Goal: Task Accomplishment & Management: Manage account settings

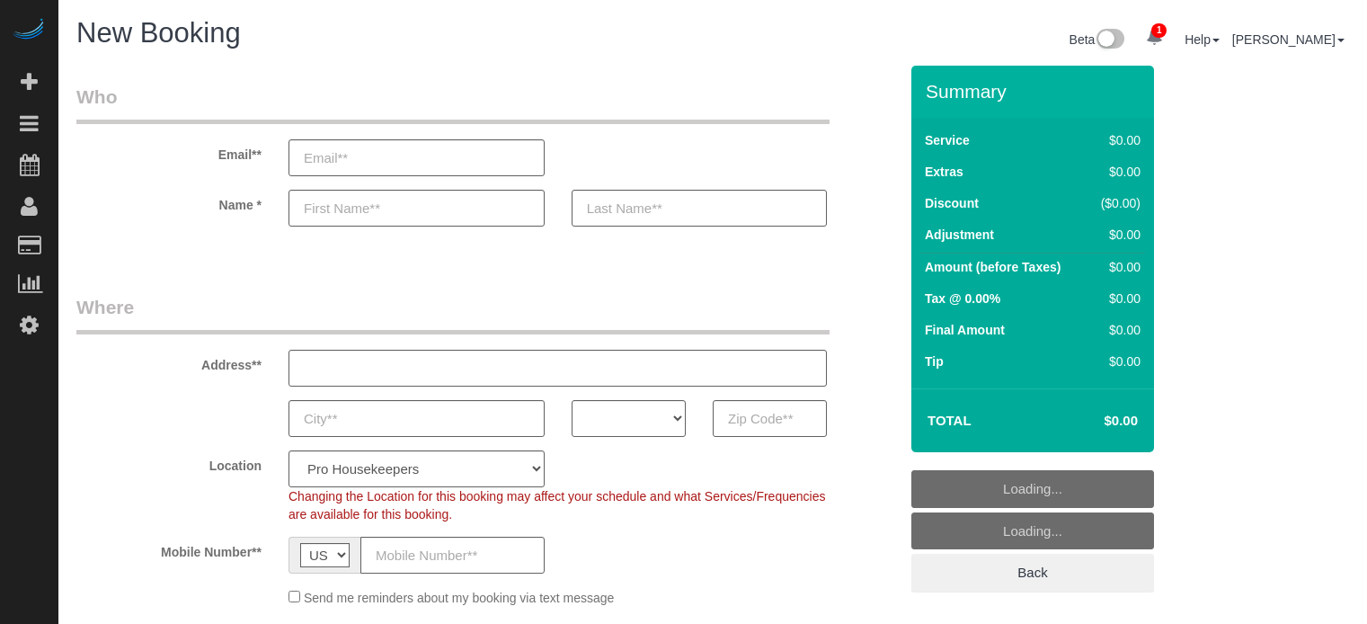
select select "4"
select select "number:9"
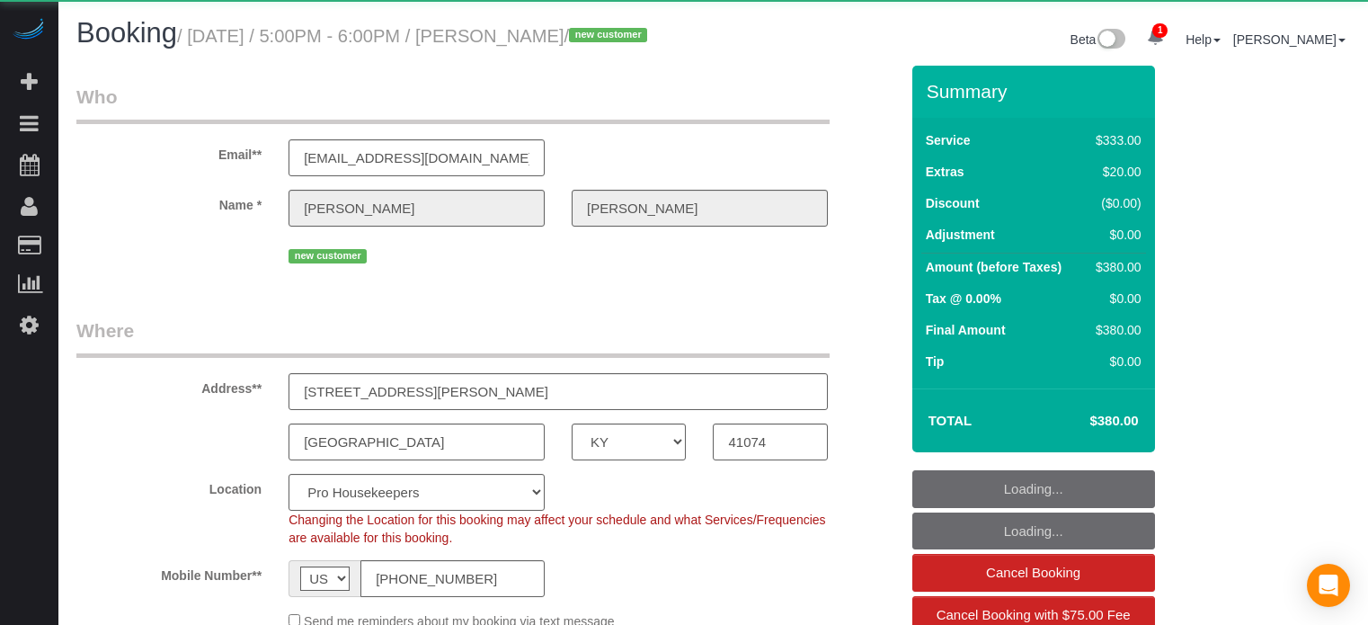
select select "KY"
select select "object:837"
select select "6"
select select "number:9"
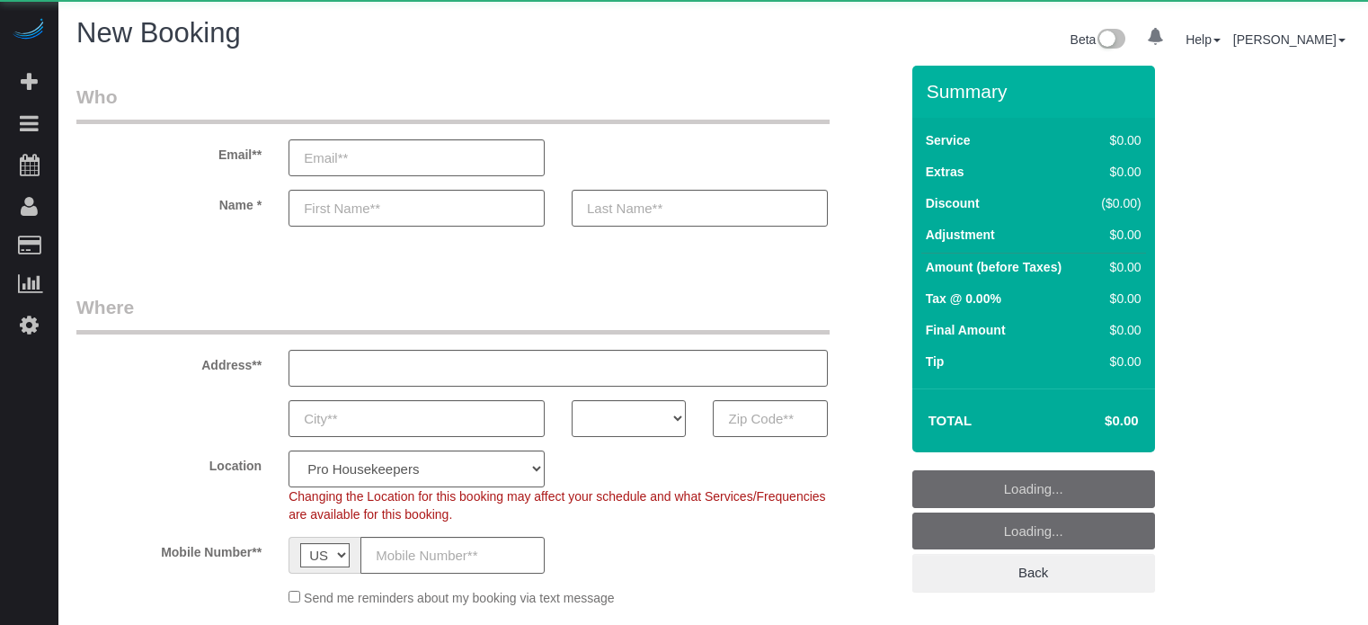
select select "number:9"
select select "object:1100"
select select "4"
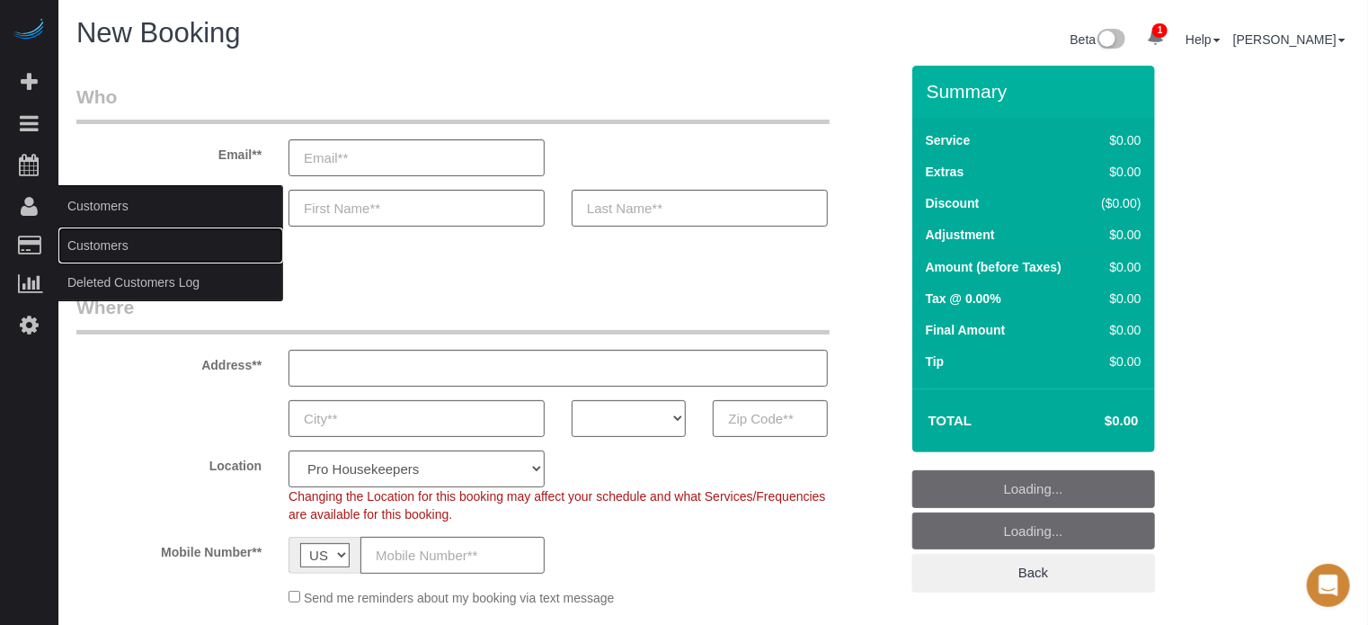
click at [97, 255] on link "Customers" at bounding box center [170, 245] width 225 height 36
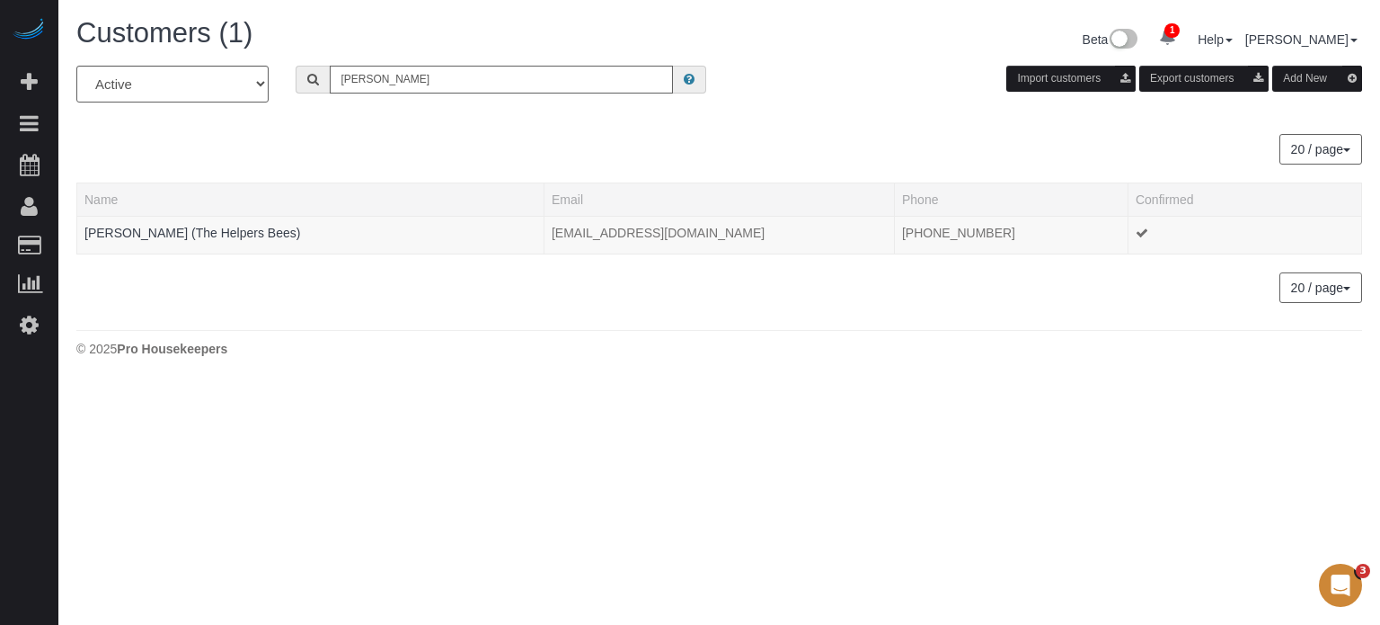
click at [367, 75] on input "gail jep" at bounding box center [501, 80] width 343 height 28
type input "gail jep"
click at [245, 235] on link "Gail Jepson (The Helpers Bees)" at bounding box center [192, 233] width 216 height 14
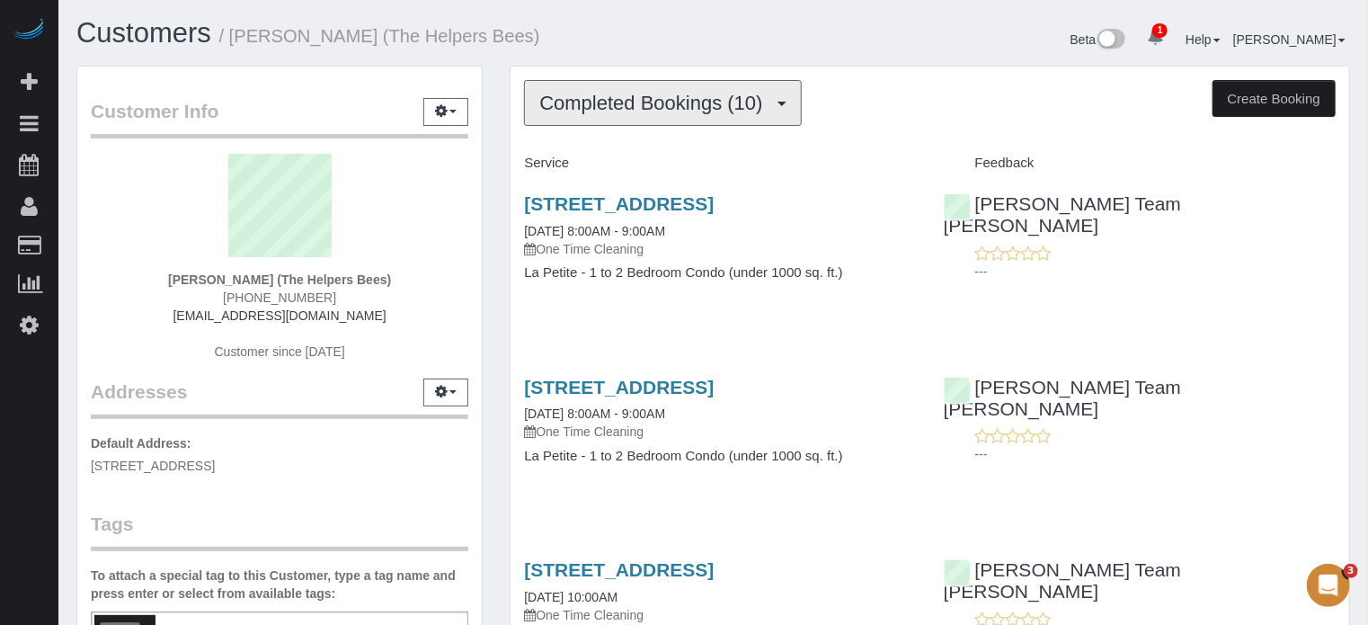
click at [590, 116] on button "Completed Bookings (10)" at bounding box center [662, 103] width 277 height 46
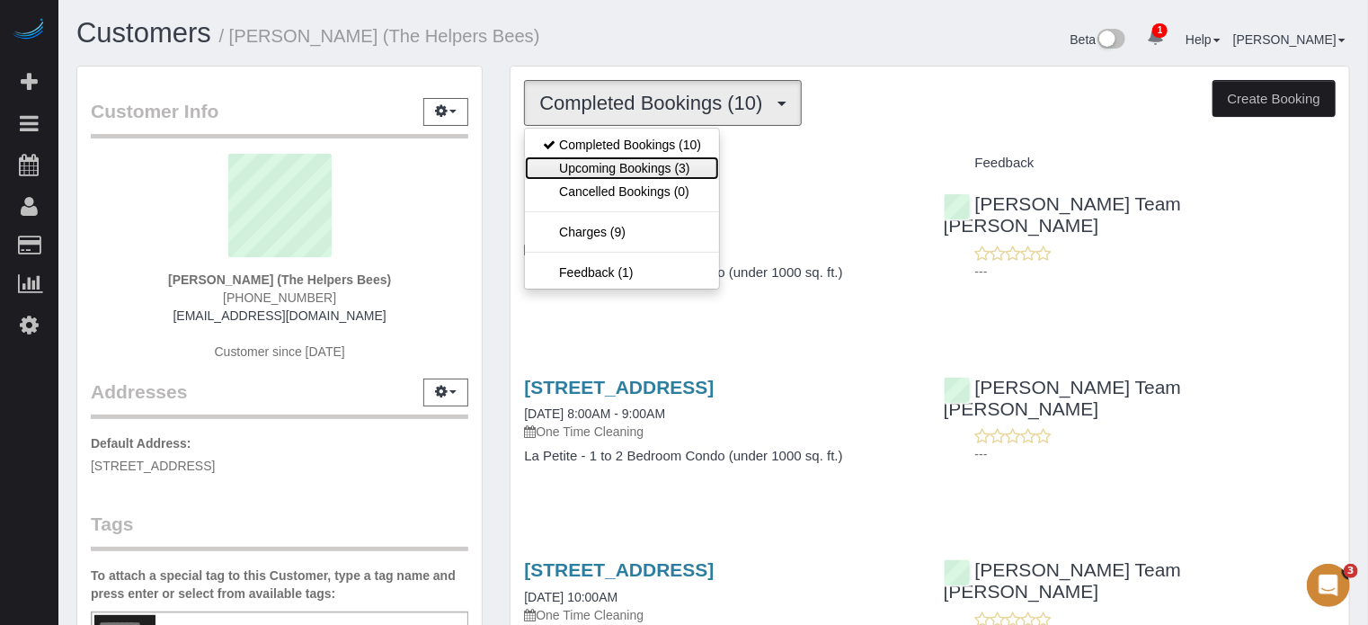
click at [615, 162] on link "Upcoming Bookings (3)" at bounding box center [622, 167] width 194 height 23
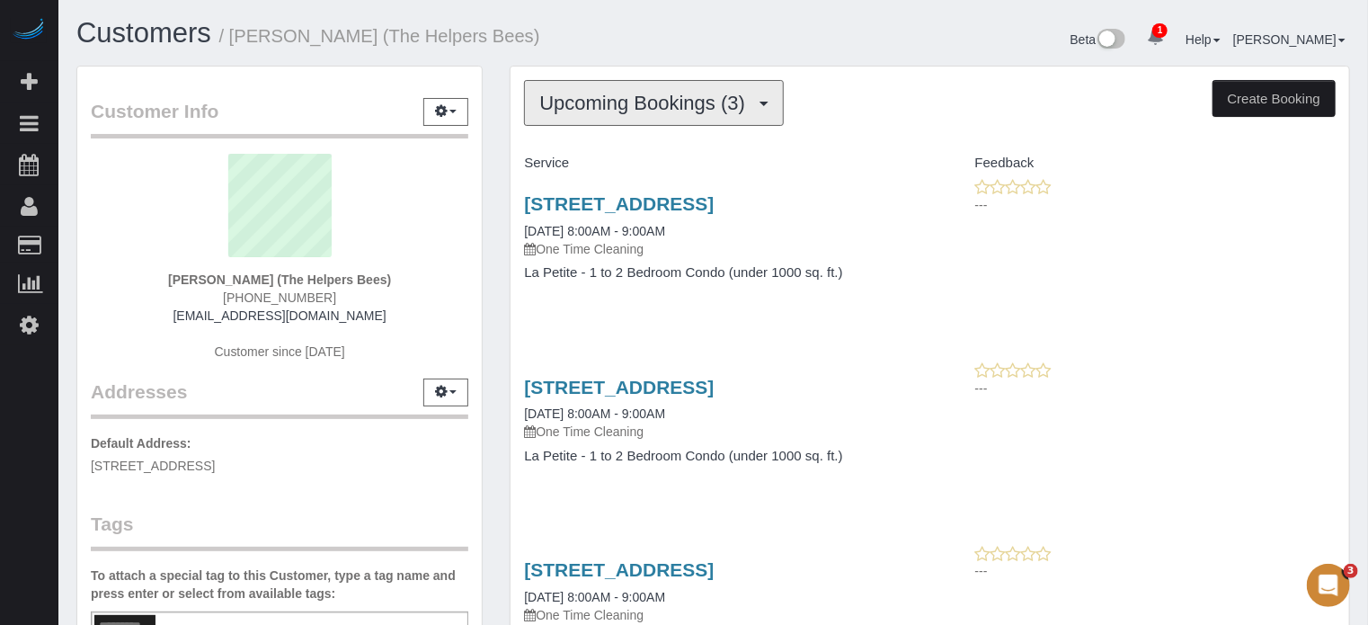
click at [613, 114] on button "Upcoming Bookings (3)" at bounding box center [654, 103] width 260 height 46
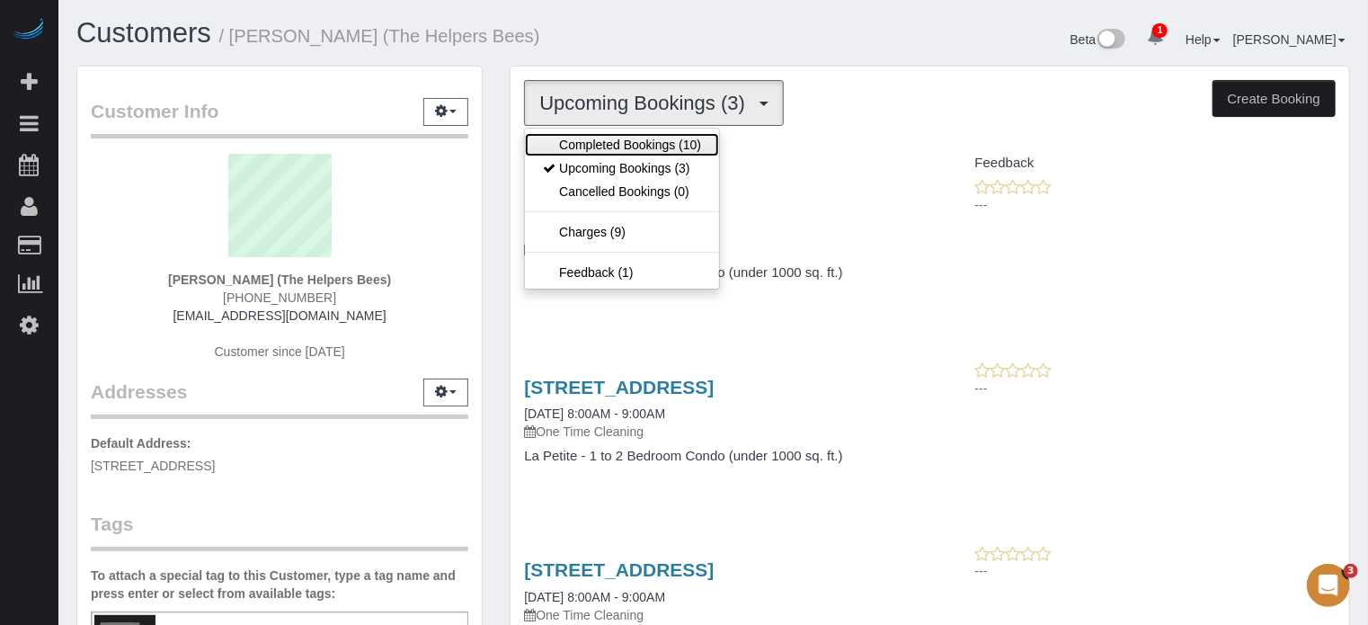
click at [620, 139] on link "Completed Bookings (10)" at bounding box center [622, 144] width 194 height 23
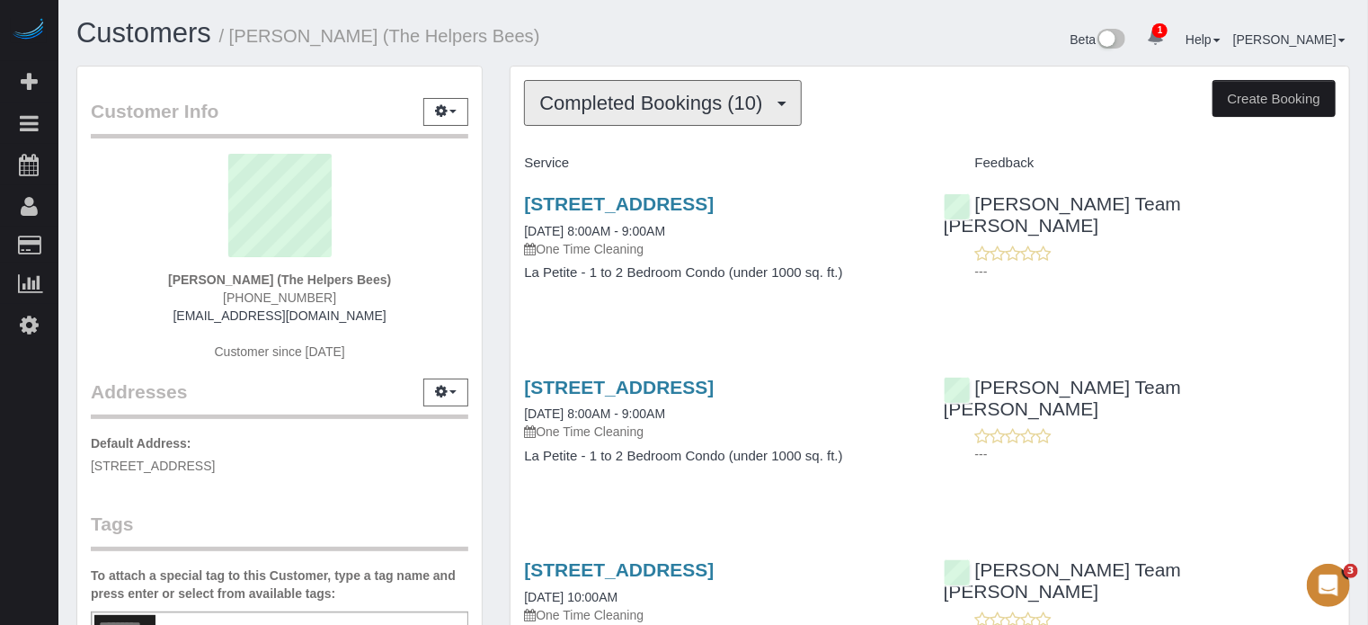
click at [625, 113] on button "Completed Bookings (10)" at bounding box center [662, 103] width 277 height 46
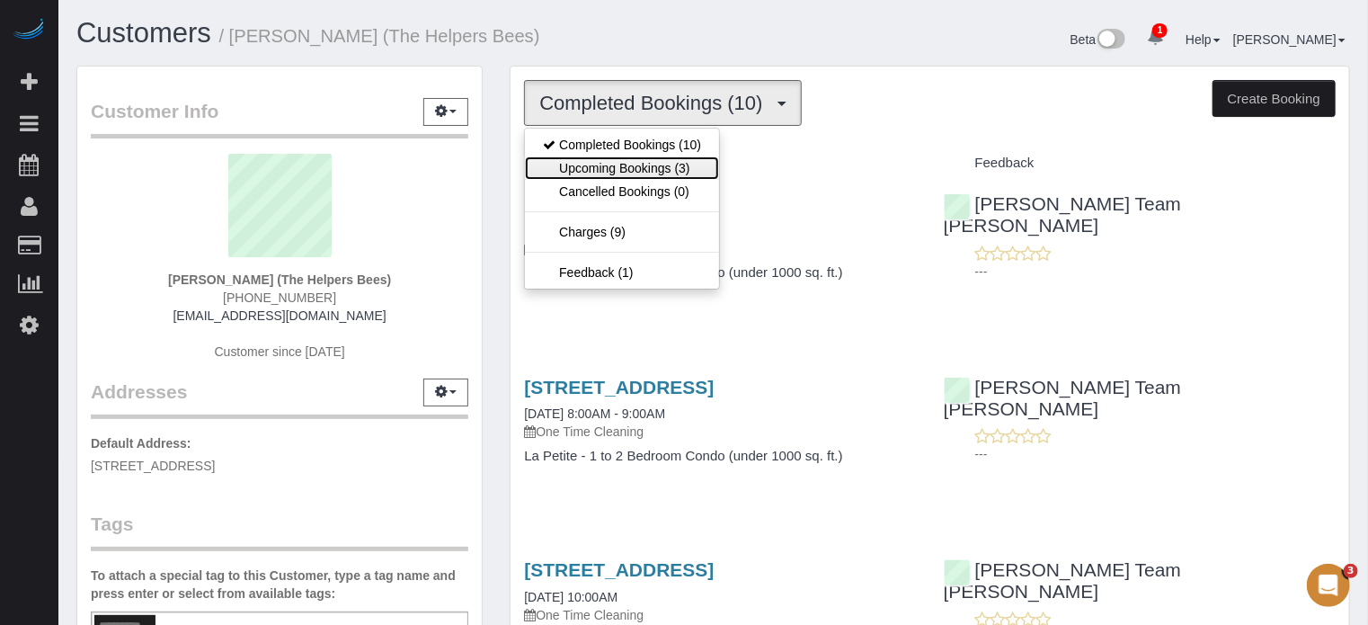
click at [630, 160] on link "Upcoming Bookings (3)" at bounding box center [622, 167] width 194 height 23
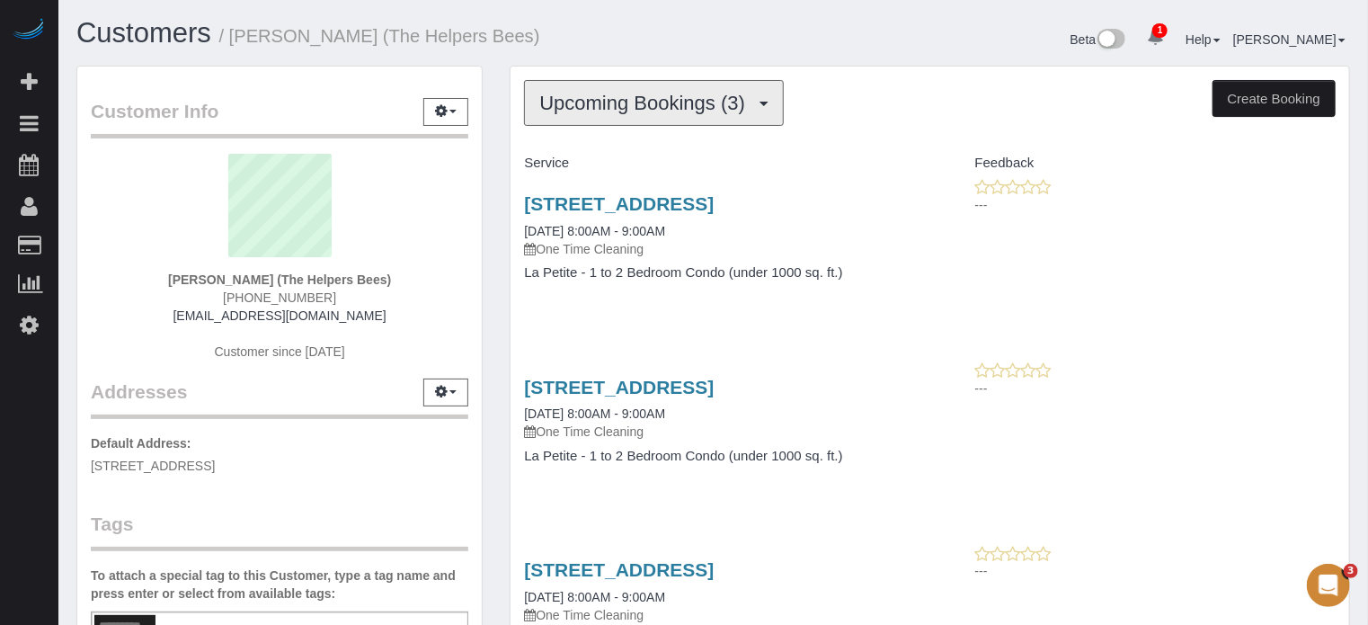
click at [595, 120] on button "Upcoming Bookings (3)" at bounding box center [654, 103] width 260 height 46
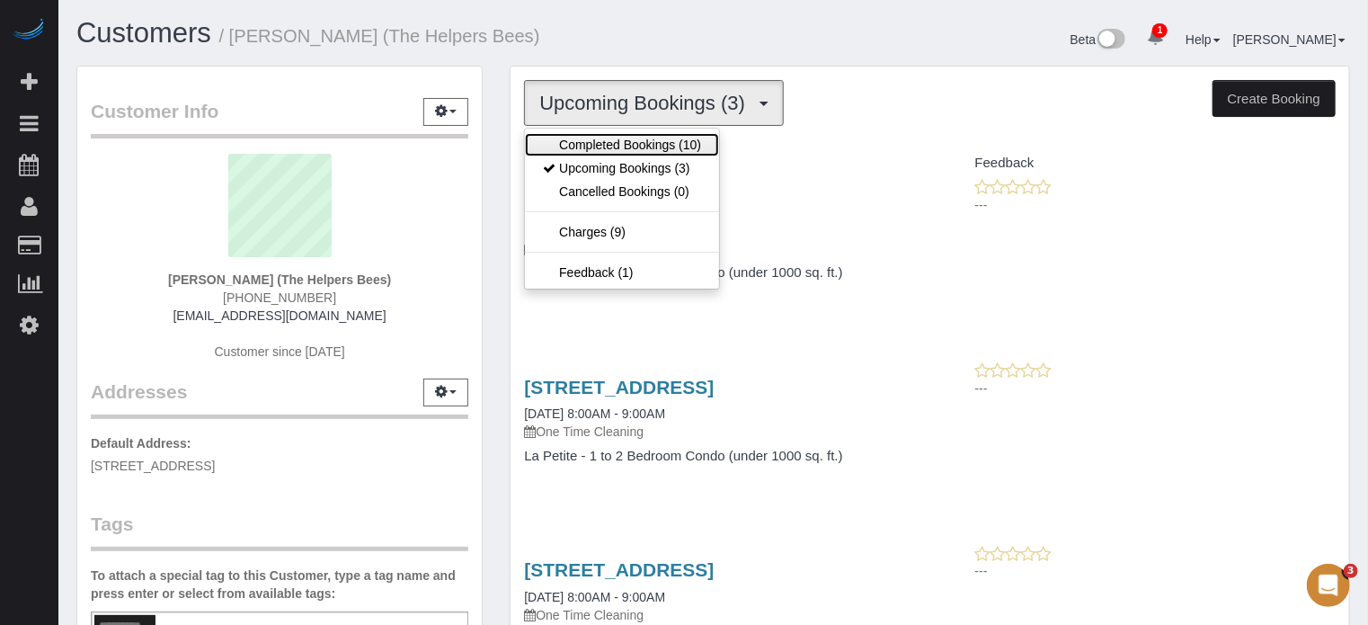
click at [607, 144] on link "Completed Bookings (10)" at bounding box center [622, 144] width 194 height 23
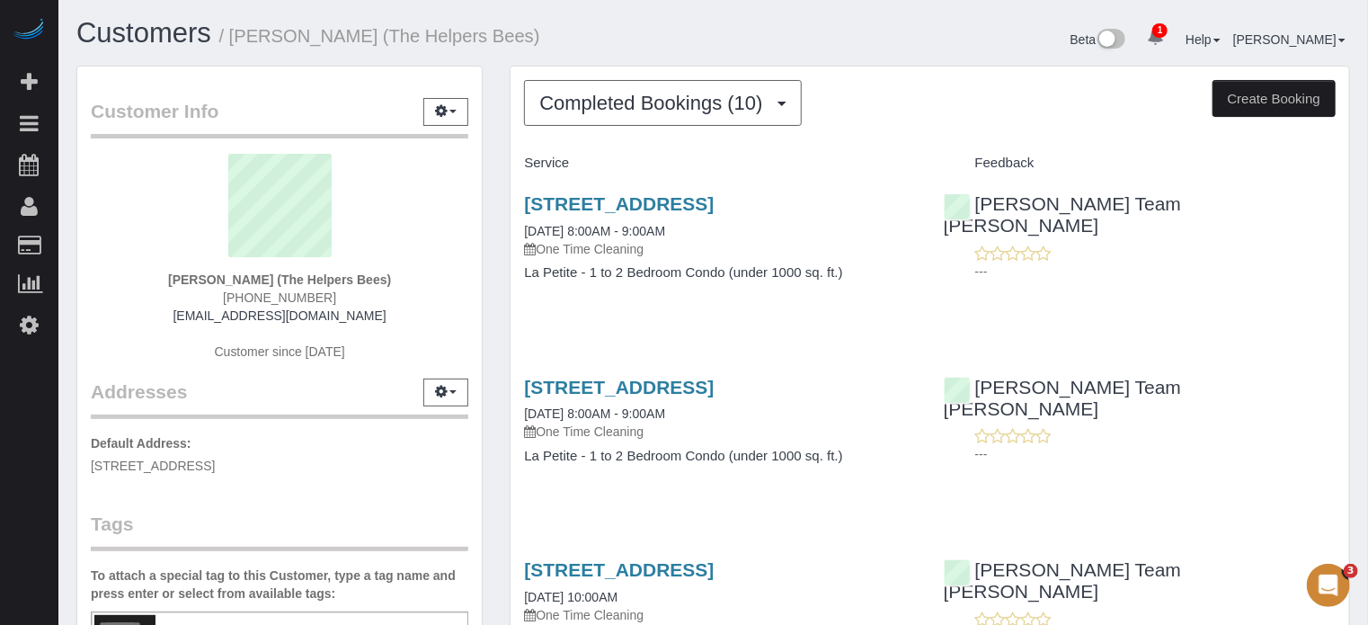
drag, startPoint x: 498, startPoint y: 155, endPoint x: 596, endPoint y: 155, distance: 98.0
click at [596, 155] on h4 "Service" at bounding box center [720, 162] width 392 height 15
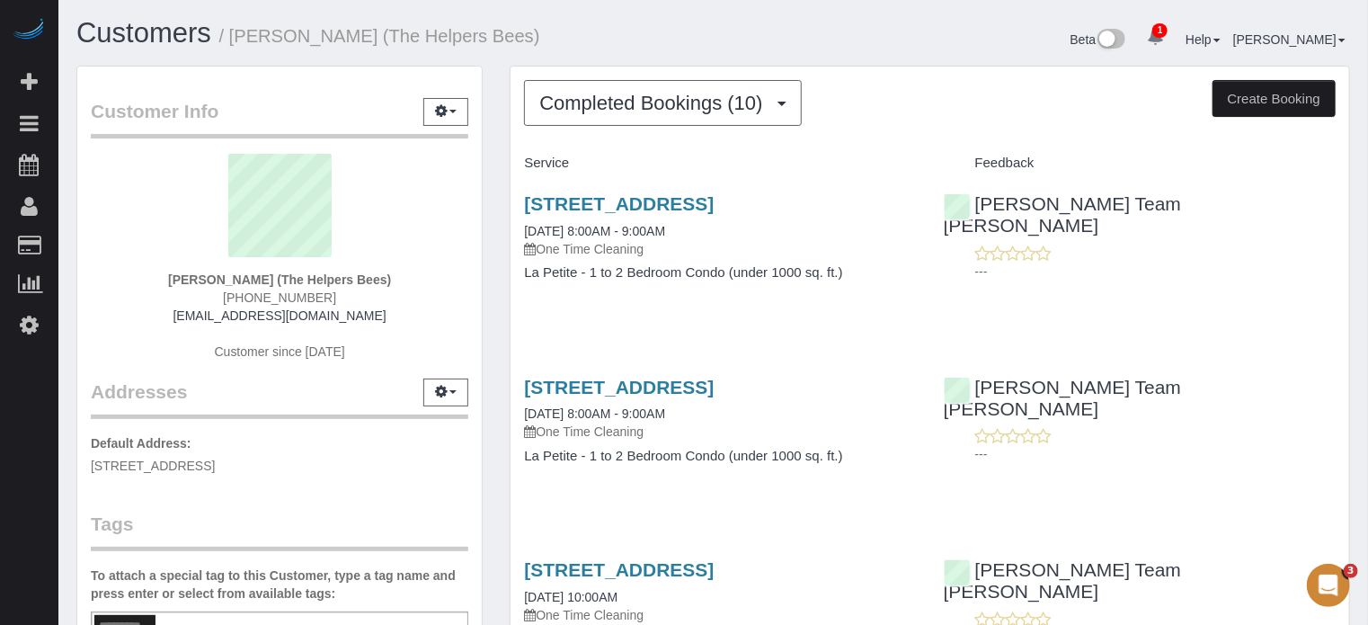
drag, startPoint x: 587, startPoint y: 157, endPoint x: 525, endPoint y: 161, distance: 62.1
click at [525, 161] on h4 "Service" at bounding box center [720, 162] width 392 height 15
drag, startPoint x: 524, startPoint y: 157, endPoint x: 574, endPoint y: 159, distance: 50.4
click at [574, 159] on h4 "Service" at bounding box center [720, 162] width 392 height 15
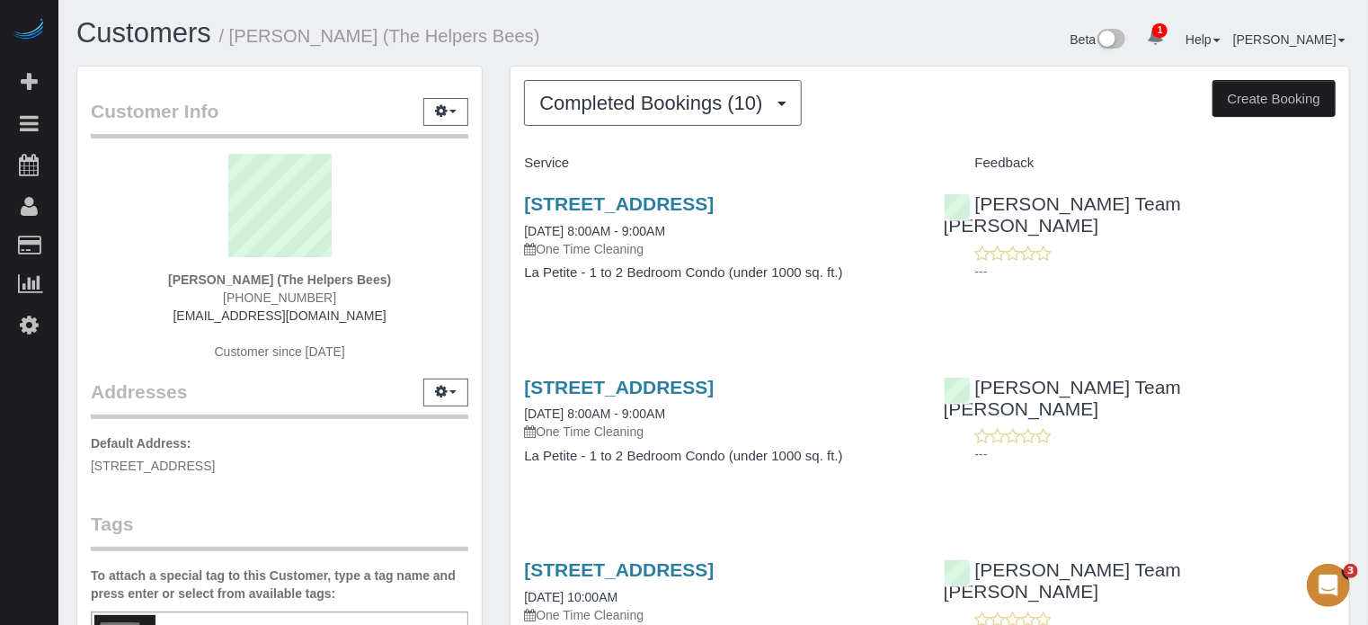
click at [574, 159] on h4 "Service" at bounding box center [720, 162] width 392 height 15
drag, startPoint x: 581, startPoint y: 163, endPoint x: 523, endPoint y: 171, distance: 59.0
click at [523, 171] on div "Service" at bounding box center [719, 163] width 419 height 31
click at [523, 164] on div "Service" at bounding box center [719, 163] width 419 height 31
drag, startPoint x: 523, startPoint y: 164, endPoint x: 580, endPoint y: 164, distance: 56.6
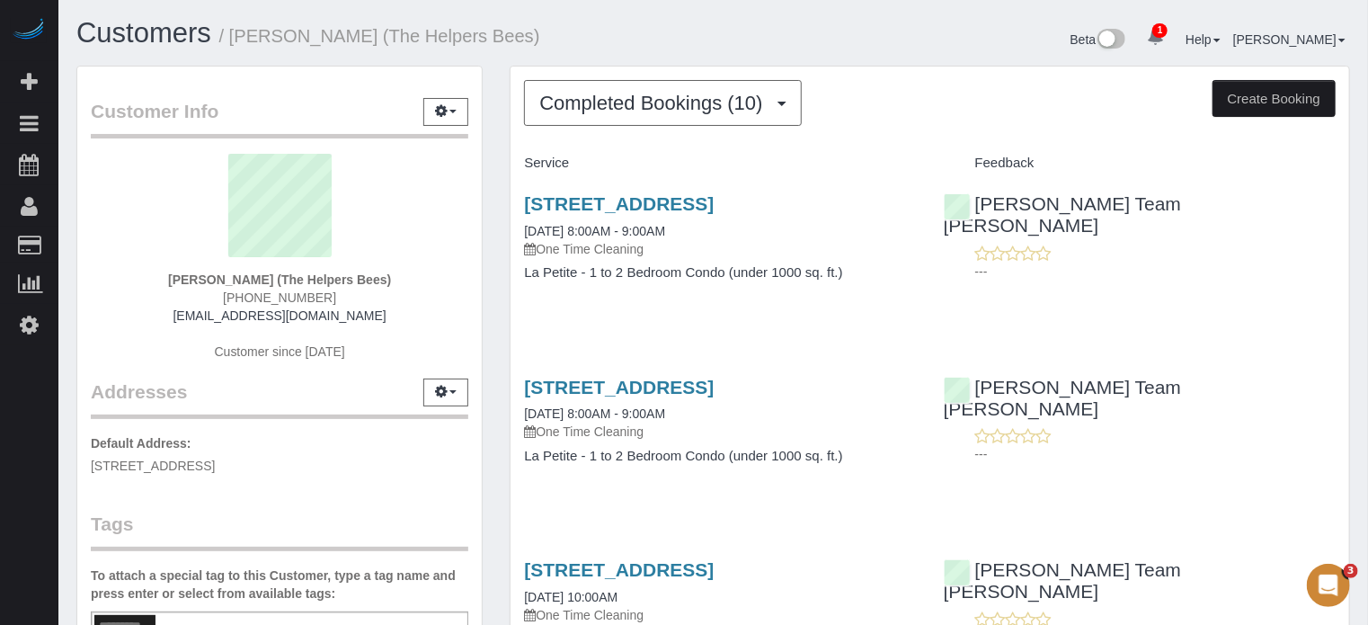
click at [580, 164] on div "Service" at bounding box center [719, 163] width 419 height 31
click at [580, 163] on h4 "Service" at bounding box center [720, 162] width 392 height 15
drag, startPoint x: 582, startPoint y: 161, endPoint x: 520, endPoint y: 165, distance: 62.2
click at [520, 165] on div "Service" at bounding box center [719, 163] width 419 height 31
click at [570, 161] on h4 "Service" at bounding box center [720, 162] width 392 height 15
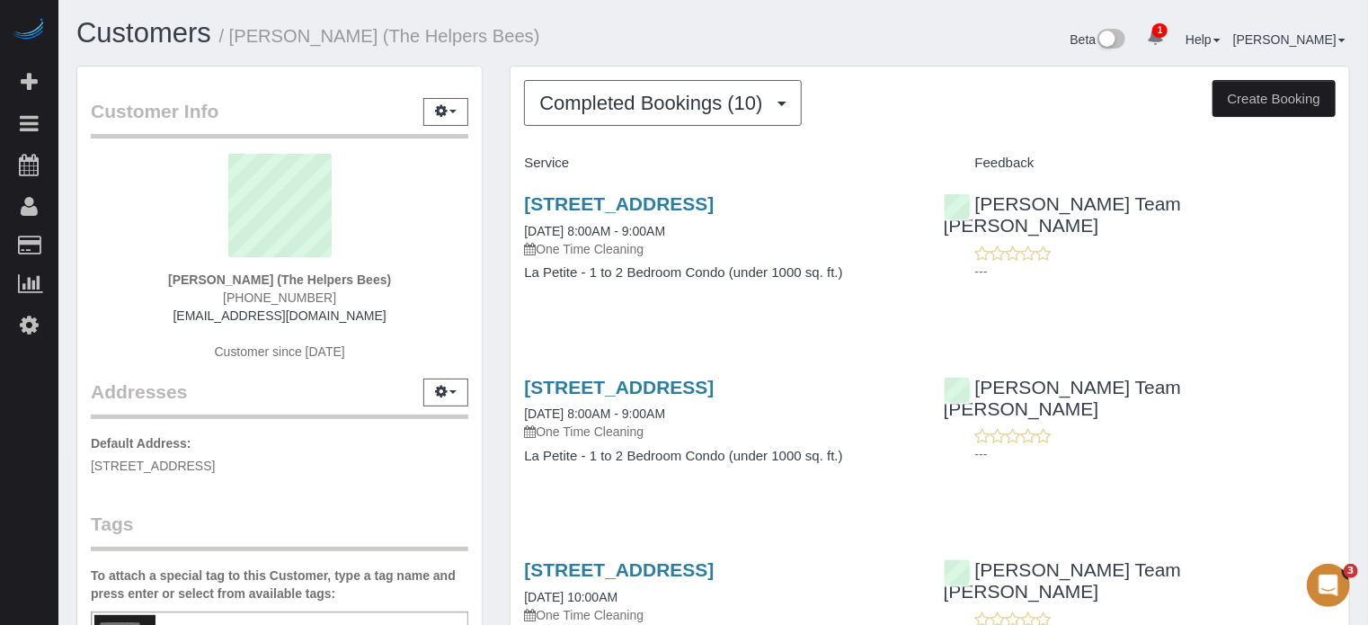
drag, startPoint x: 577, startPoint y: 161, endPoint x: 521, endPoint y: 159, distance: 55.7
click at [521, 159] on div "Service" at bounding box center [719, 163] width 419 height 31
click at [551, 155] on h4 "Service" at bounding box center [720, 162] width 392 height 15
click at [571, 164] on h4 "Service" at bounding box center [720, 162] width 392 height 15
drag, startPoint x: 581, startPoint y: 160, endPoint x: 516, endPoint y: 176, distance: 66.7
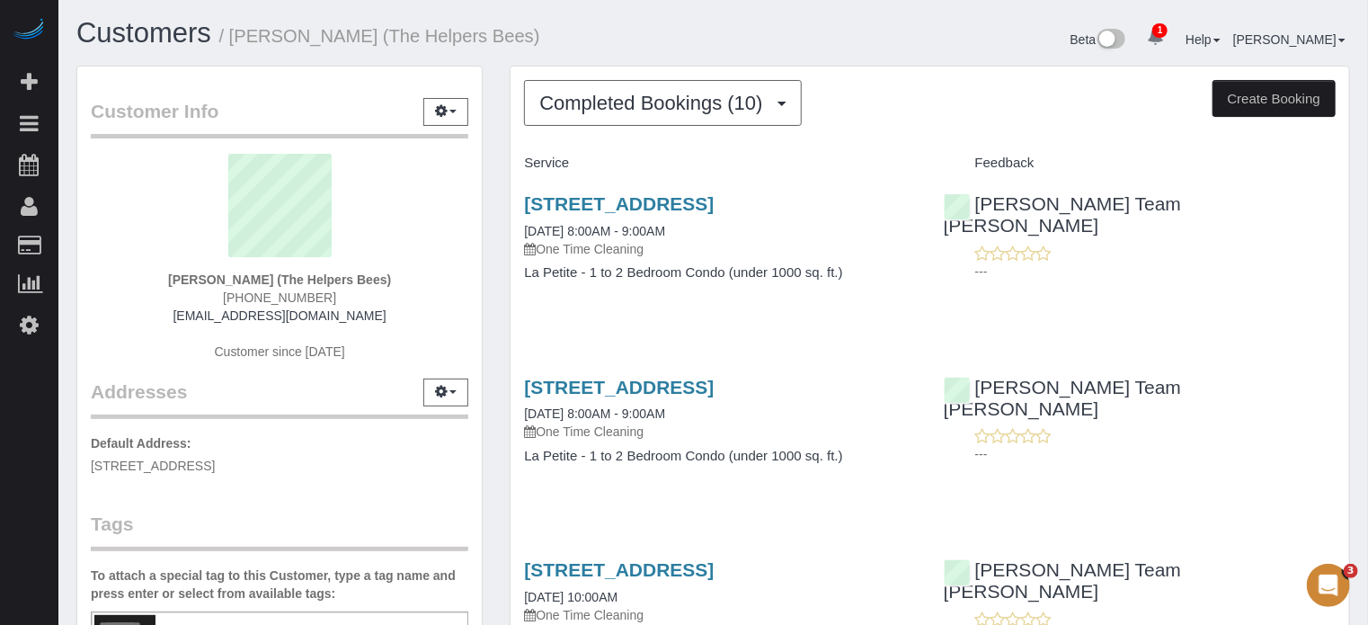
click at [516, 176] on div "Service" at bounding box center [719, 163] width 419 height 31
click at [550, 163] on h4 "Service" at bounding box center [720, 162] width 392 height 15
drag, startPoint x: 581, startPoint y: 168, endPoint x: 514, endPoint y: 168, distance: 66.5
click at [514, 168] on div "Service" at bounding box center [719, 163] width 419 height 31
click at [551, 167] on h4 "Service" at bounding box center [720, 162] width 392 height 15
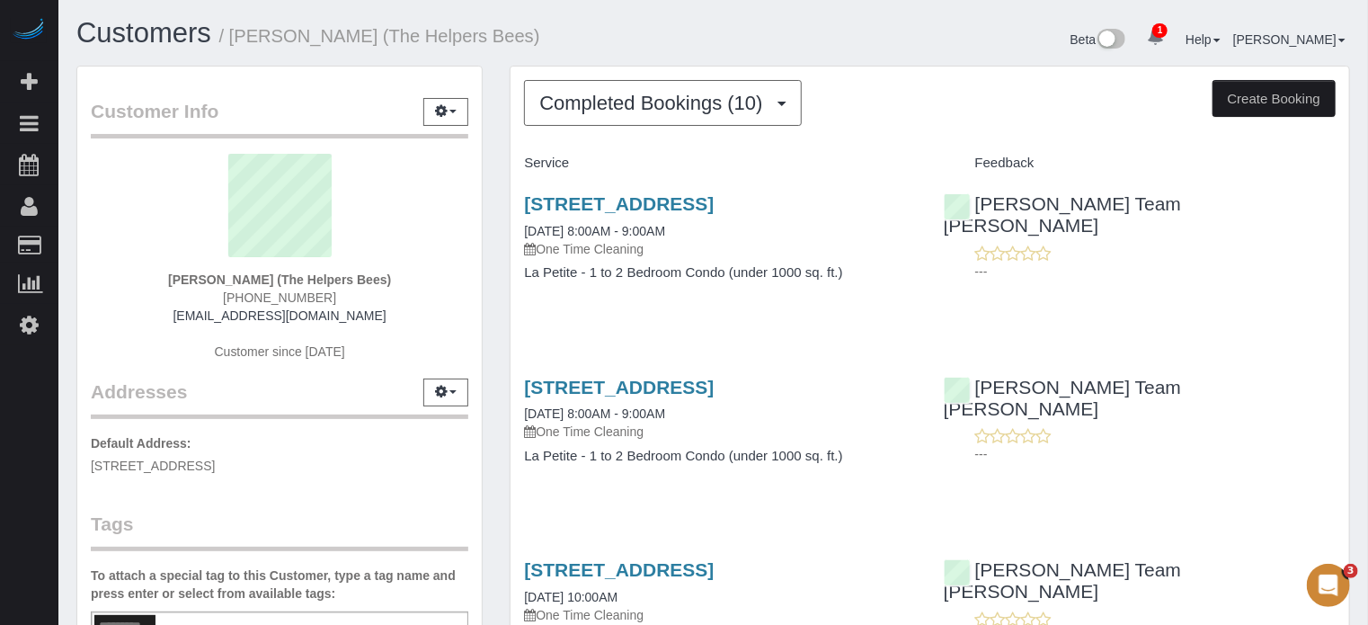
drag, startPoint x: 584, startPoint y: 168, endPoint x: 525, endPoint y: 164, distance: 59.4
click at [525, 164] on h4 "Service" at bounding box center [720, 162] width 392 height 15
click at [569, 164] on h4 "Service" at bounding box center [720, 162] width 392 height 15
drag, startPoint x: 580, startPoint y: 163, endPoint x: 521, endPoint y: 161, distance: 58.4
click at [521, 161] on div "Service" at bounding box center [719, 163] width 419 height 31
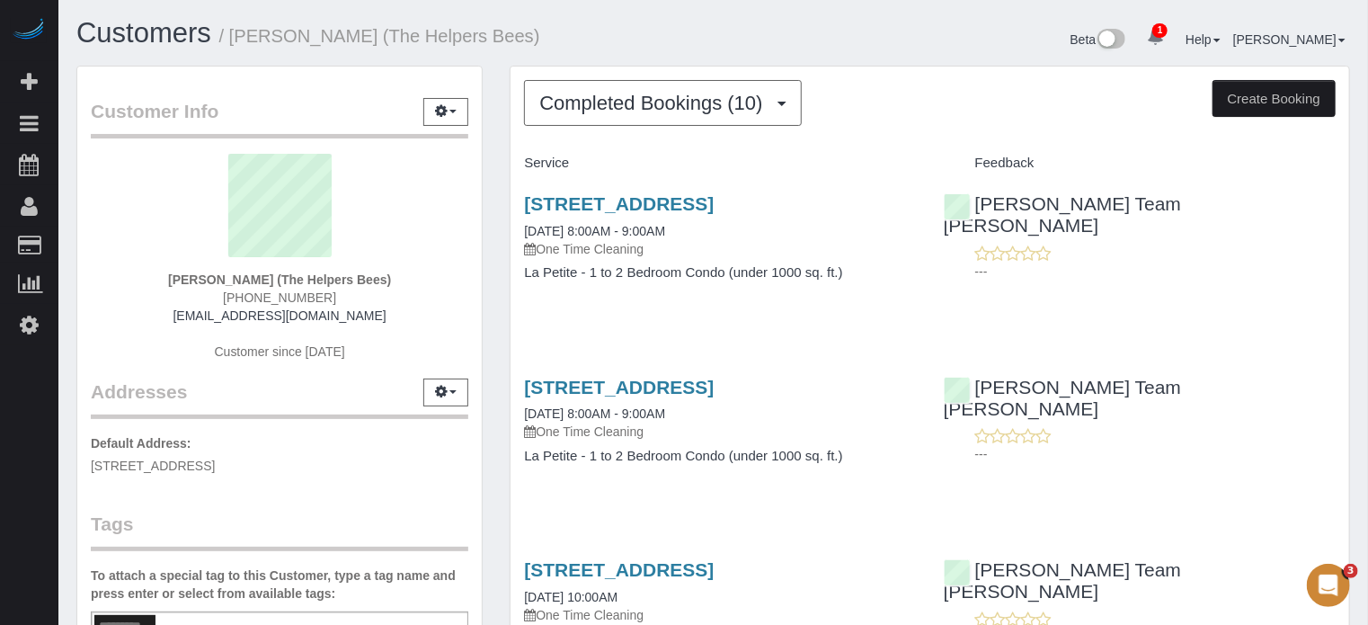
click at [582, 150] on div "Service" at bounding box center [719, 163] width 419 height 31
drag, startPoint x: 586, startPoint y: 164, endPoint x: 525, endPoint y: 165, distance: 61.1
click at [525, 165] on h4 "Service" at bounding box center [720, 162] width 392 height 15
click at [525, 164] on h4 "Service" at bounding box center [720, 162] width 392 height 15
drag, startPoint x: 578, startPoint y: 167, endPoint x: 519, endPoint y: 161, distance: 58.7
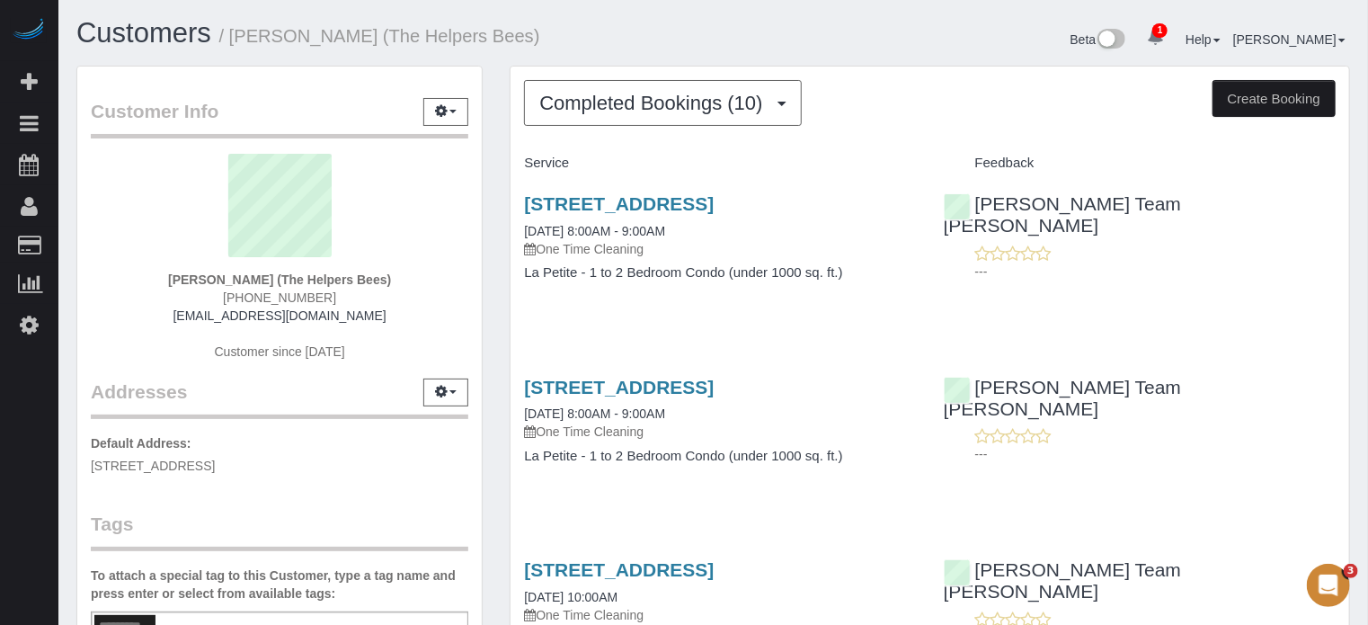
click at [519, 161] on div "Service" at bounding box center [719, 163] width 419 height 31
click at [560, 166] on h4 "Service" at bounding box center [720, 162] width 392 height 15
drag, startPoint x: 583, startPoint y: 160, endPoint x: 526, endPoint y: 156, distance: 57.6
click at [526, 156] on h4 "Service" at bounding box center [720, 162] width 392 height 15
click at [576, 171] on div "Service" at bounding box center [719, 163] width 419 height 31
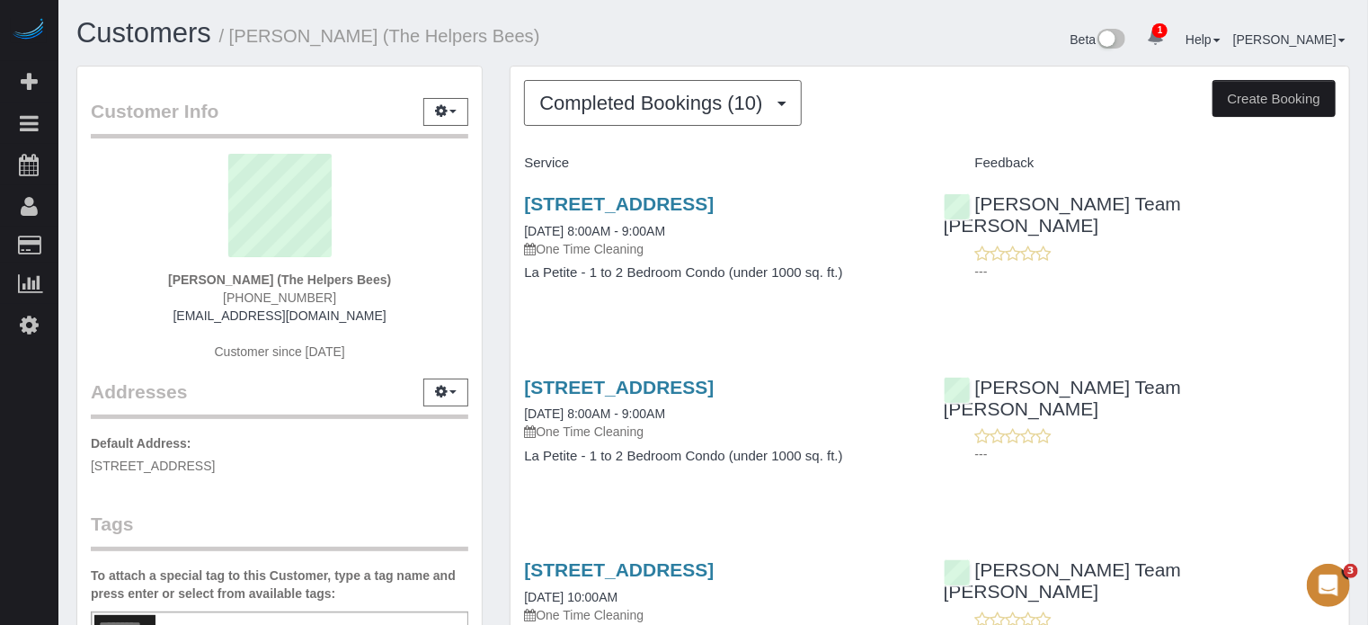
drag, startPoint x: 566, startPoint y: 167, endPoint x: 528, endPoint y: 164, distance: 37.9
click at [528, 164] on h4 "Service" at bounding box center [720, 162] width 392 height 15
click at [538, 158] on h4 "Service" at bounding box center [720, 162] width 392 height 15
drag, startPoint x: 579, startPoint y: 164, endPoint x: 525, endPoint y: 163, distance: 53.9
click at [525, 163] on h4 "Service" at bounding box center [720, 162] width 392 height 15
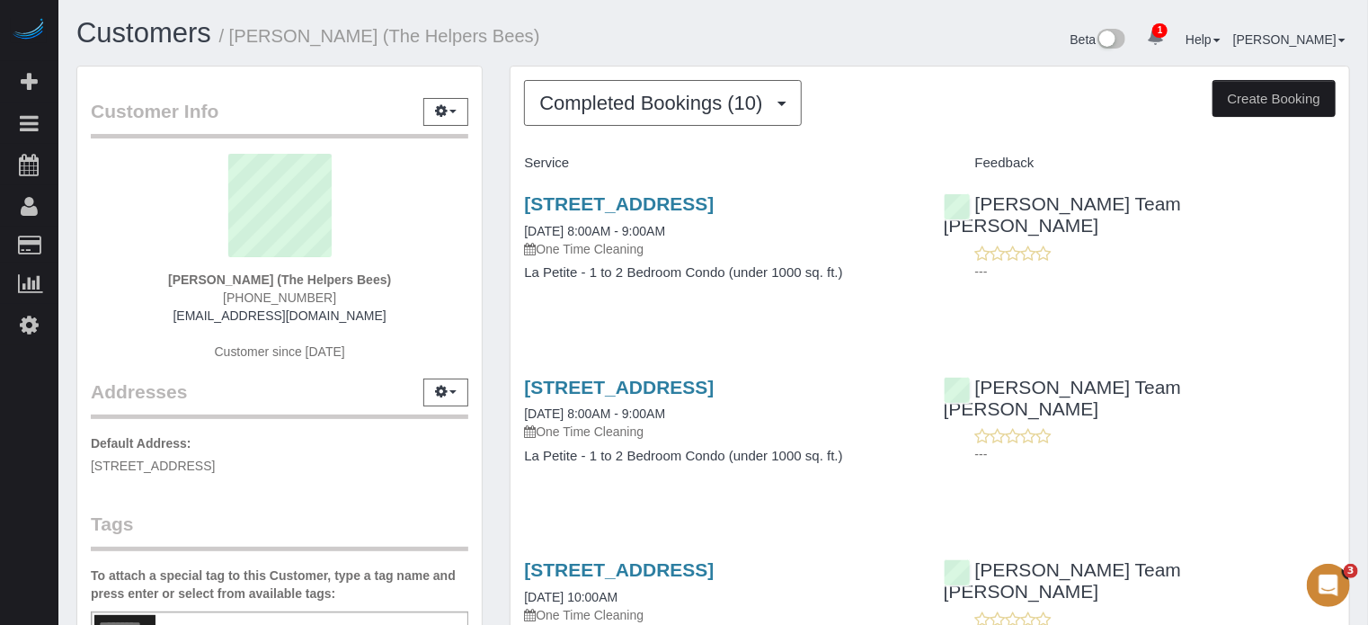
click at [563, 164] on h4 "Service" at bounding box center [720, 162] width 392 height 15
drag, startPoint x: 582, startPoint y: 163, endPoint x: 518, endPoint y: 164, distance: 64.7
click at [518, 164] on div "Service" at bounding box center [719, 163] width 419 height 31
click at [556, 160] on h4 "Service" at bounding box center [720, 162] width 392 height 15
click at [572, 155] on h4 "Service" at bounding box center [720, 162] width 392 height 15
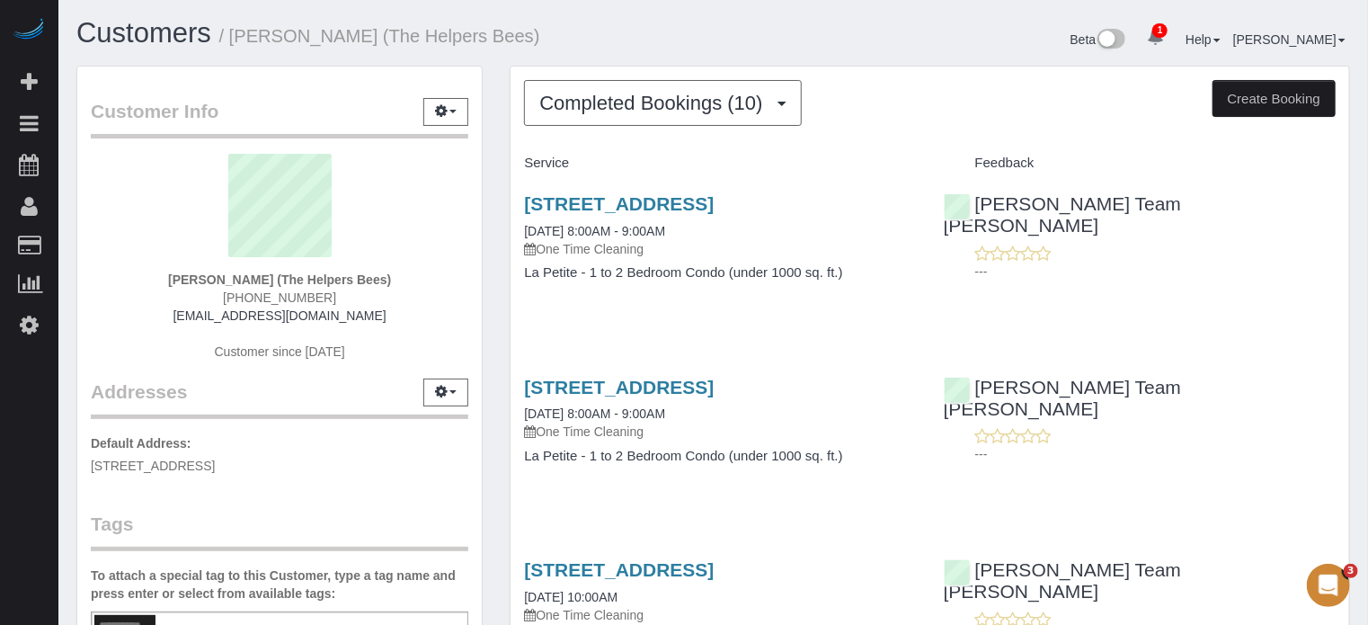
drag, startPoint x: 588, startPoint y: 162, endPoint x: 516, endPoint y: 167, distance: 72.1
click at [516, 167] on div "Service" at bounding box center [719, 163] width 419 height 31
click at [573, 157] on h4 "Service" at bounding box center [720, 162] width 392 height 15
drag, startPoint x: 582, startPoint y: 164, endPoint x: 527, endPoint y: 168, distance: 55.8
click at [527, 168] on h4 "Service" at bounding box center [720, 162] width 392 height 15
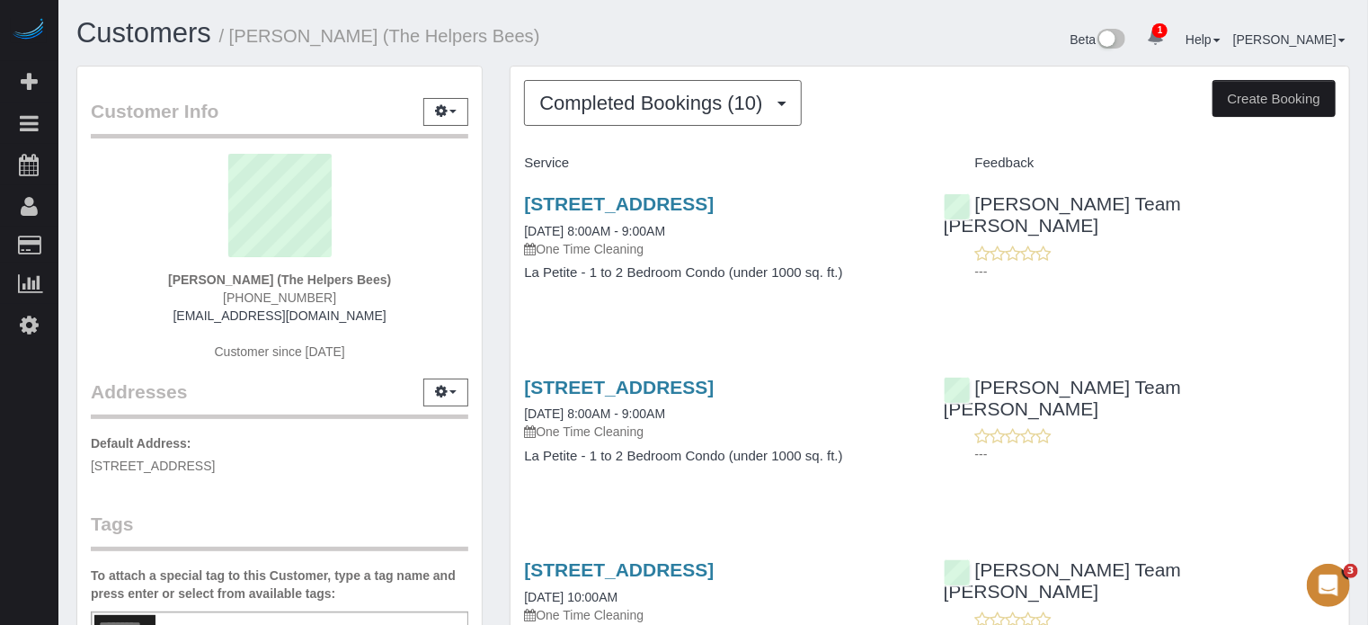
click at [604, 168] on h4 "Service" at bounding box center [720, 162] width 392 height 15
drag, startPoint x: 604, startPoint y: 168, endPoint x: 525, endPoint y: 159, distance: 79.6
click at [525, 159] on h4 "Service" at bounding box center [720, 162] width 392 height 15
drag, startPoint x: 523, startPoint y: 158, endPoint x: 575, endPoint y: 166, distance: 52.7
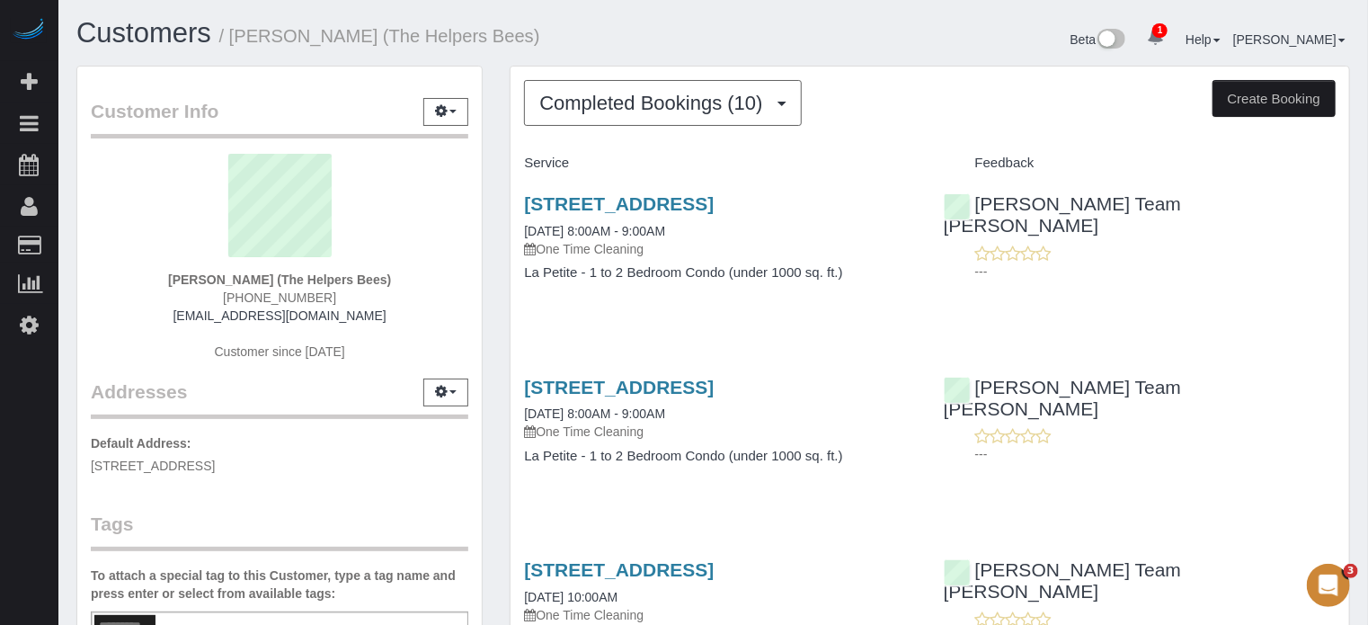
click at [575, 166] on div "Service" at bounding box center [719, 163] width 419 height 31
click at [575, 166] on h4 "Service" at bounding box center [720, 162] width 392 height 15
drag, startPoint x: 582, startPoint y: 162, endPoint x: 517, endPoint y: 164, distance: 65.7
click at [517, 164] on div "Service" at bounding box center [719, 163] width 419 height 31
click at [562, 160] on h4 "Service" at bounding box center [720, 162] width 392 height 15
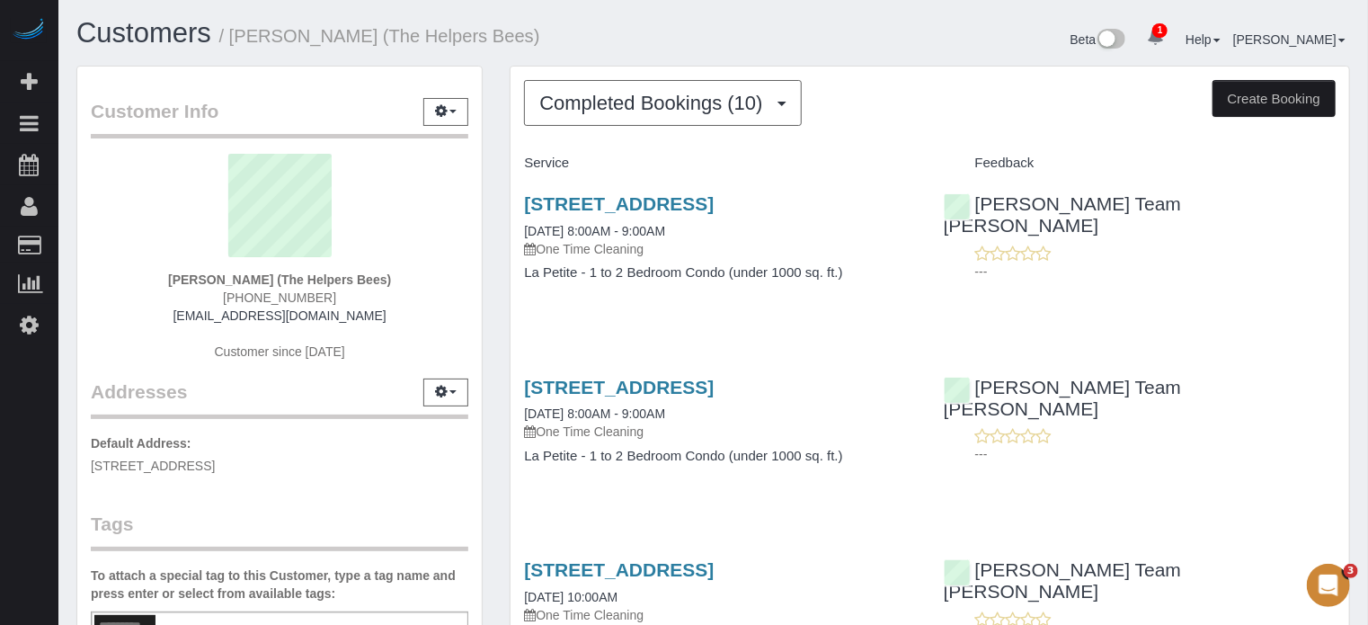
drag, startPoint x: 584, startPoint y: 161, endPoint x: 522, endPoint y: 159, distance: 62.0
click at [522, 159] on div "Service" at bounding box center [719, 163] width 419 height 31
click at [567, 165] on h4 "Service" at bounding box center [720, 162] width 392 height 15
drag, startPoint x: 582, startPoint y: 164, endPoint x: 521, endPoint y: 161, distance: 61.2
click at [521, 161] on div "Service" at bounding box center [719, 163] width 419 height 31
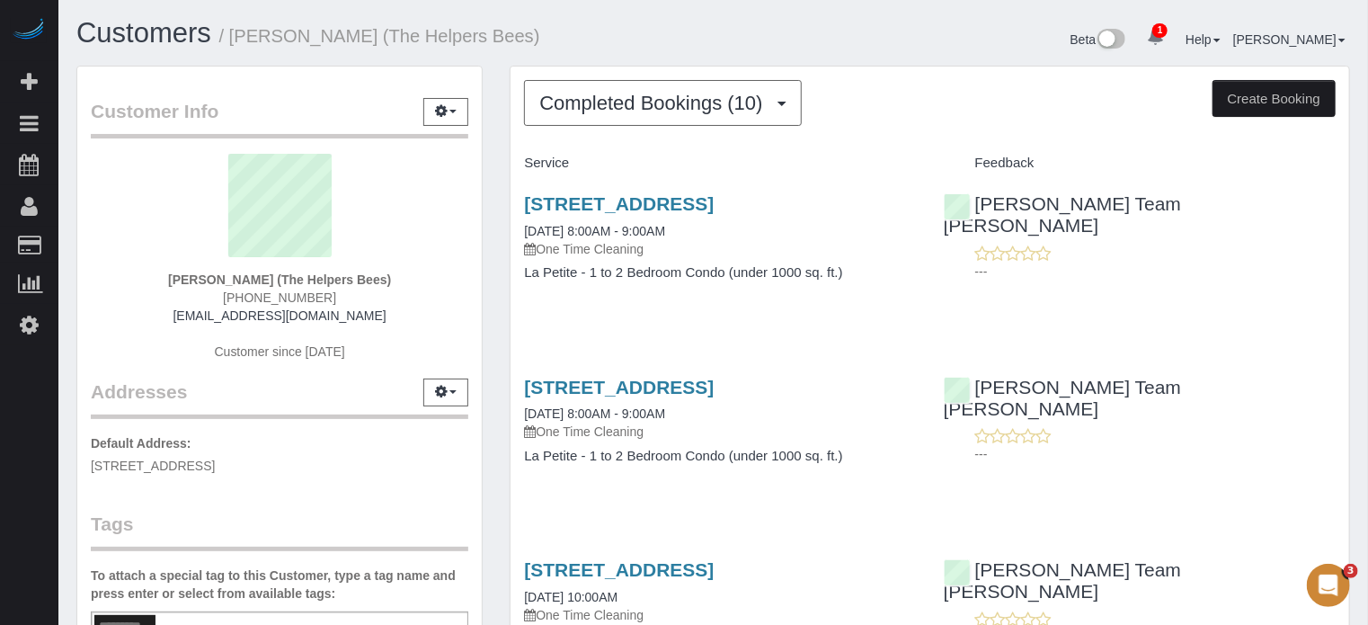
click at [581, 154] on div "Service" at bounding box center [719, 163] width 419 height 31
drag, startPoint x: 563, startPoint y: 168, endPoint x: 516, endPoint y: 172, distance: 47.8
click at [516, 172] on div "Service" at bounding box center [719, 163] width 419 height 31
click at [573, 168] on h4 "Service" at bounding box center [720, 162] width 392 height 15
drag, startPoint x: 573, startPoint y: 168, endPoint x: 525, endPoint y: 161, distance: 49.1
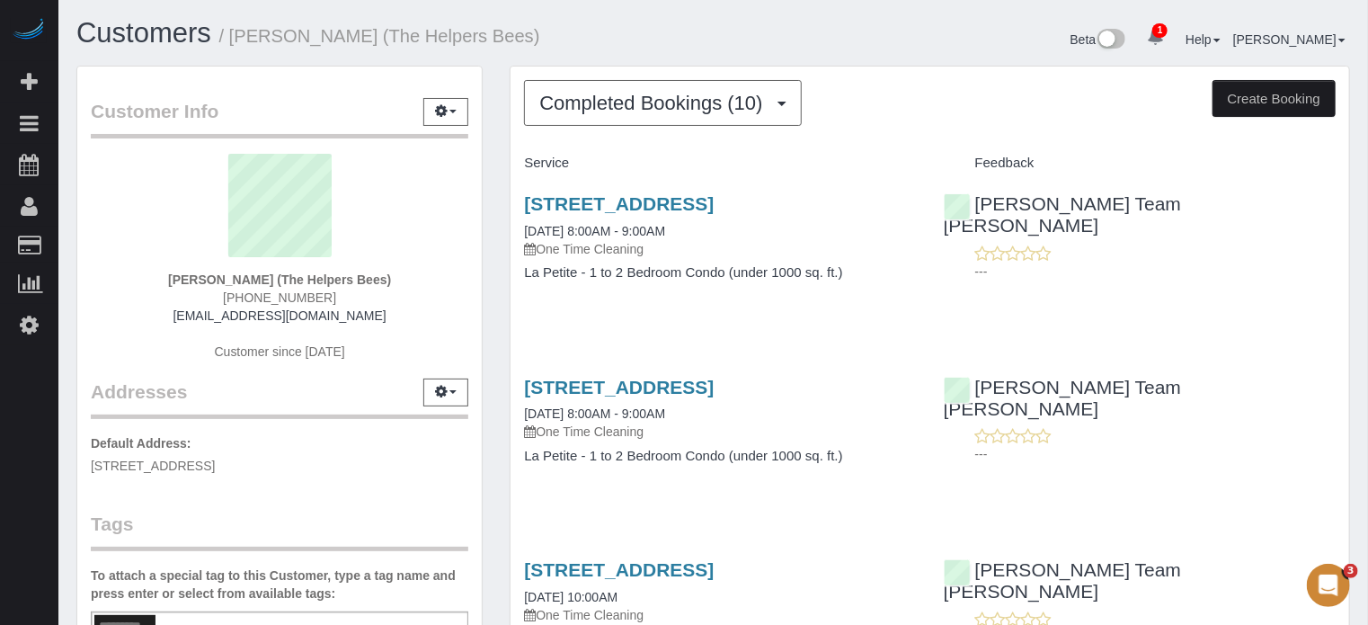
click at [525, 161] on h4 "Service" at bounding box center [720, 162] width 392 height 15
drag, startPoint x: 572, startPoint y: 167, endPoint x: 522, endPoint y: 164, distance: 49.6
click at [522, 164] on div "Service" at bounding box center [719, 163] width 419 height 31
click at [1335, 447] on p "---" at bounding box center [1155, 454] width 360 height 18
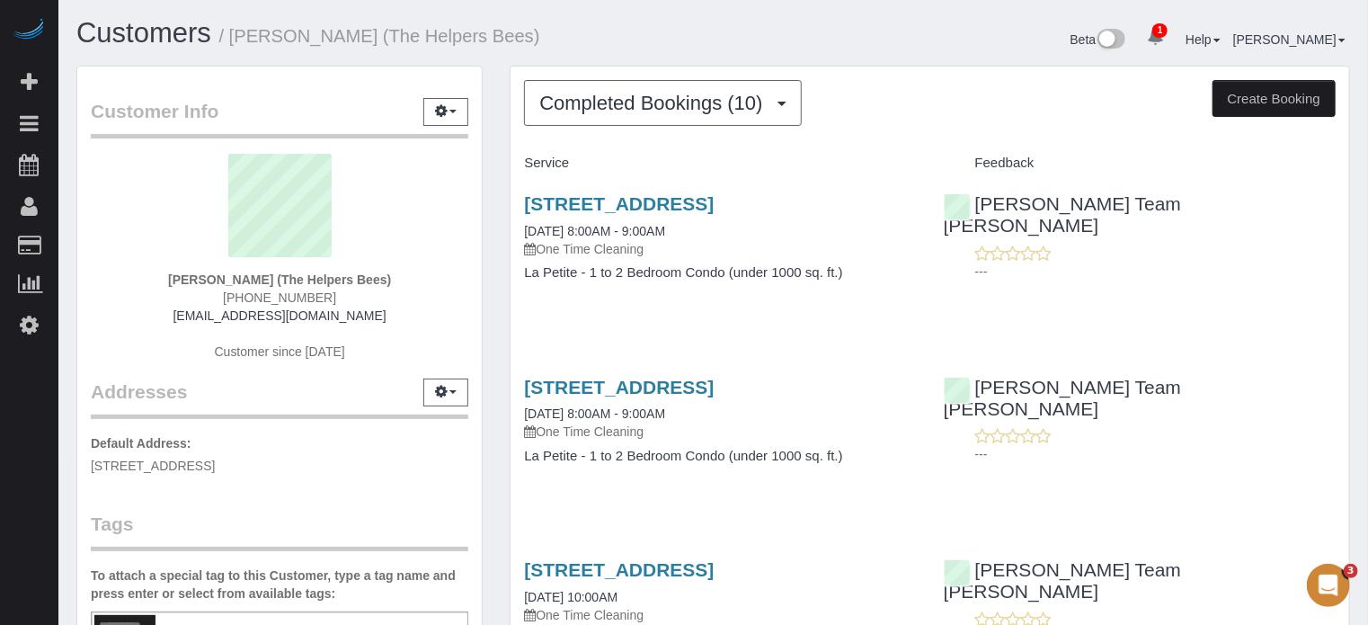
click at [1335, 398] on div "Chandler Team Michelle ---" at bounding box center [1139, 416] width 419 height 110
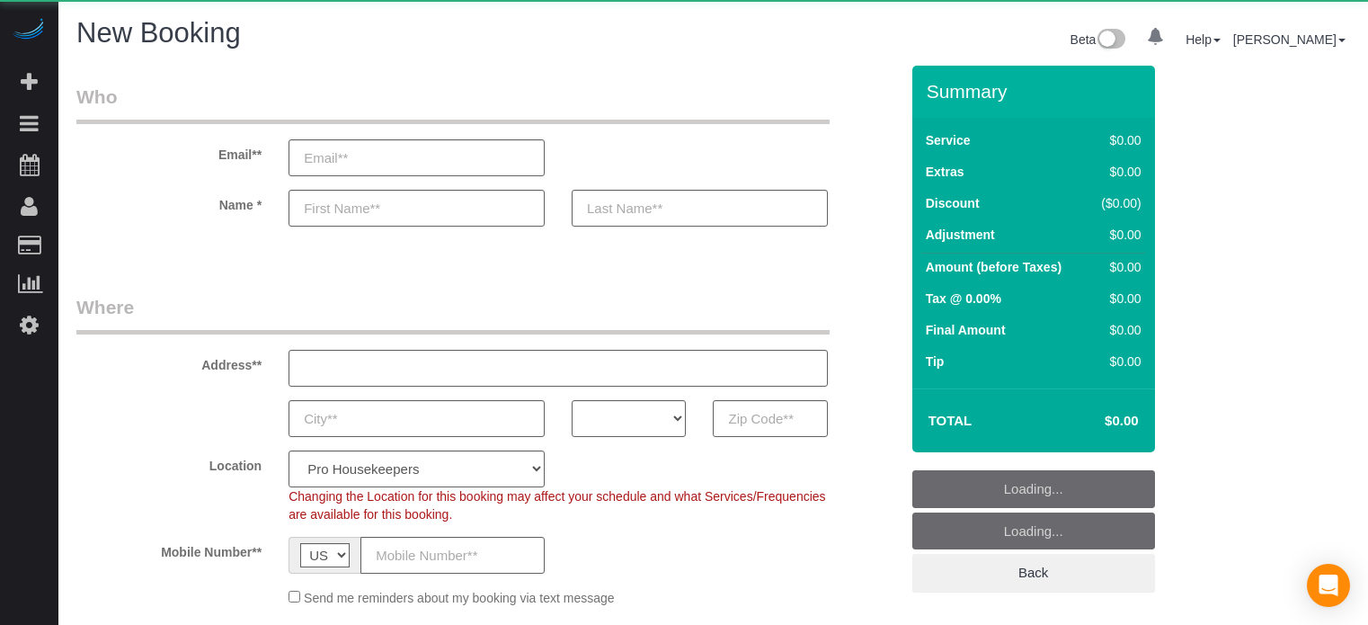
select select "4"
select select "number:9"
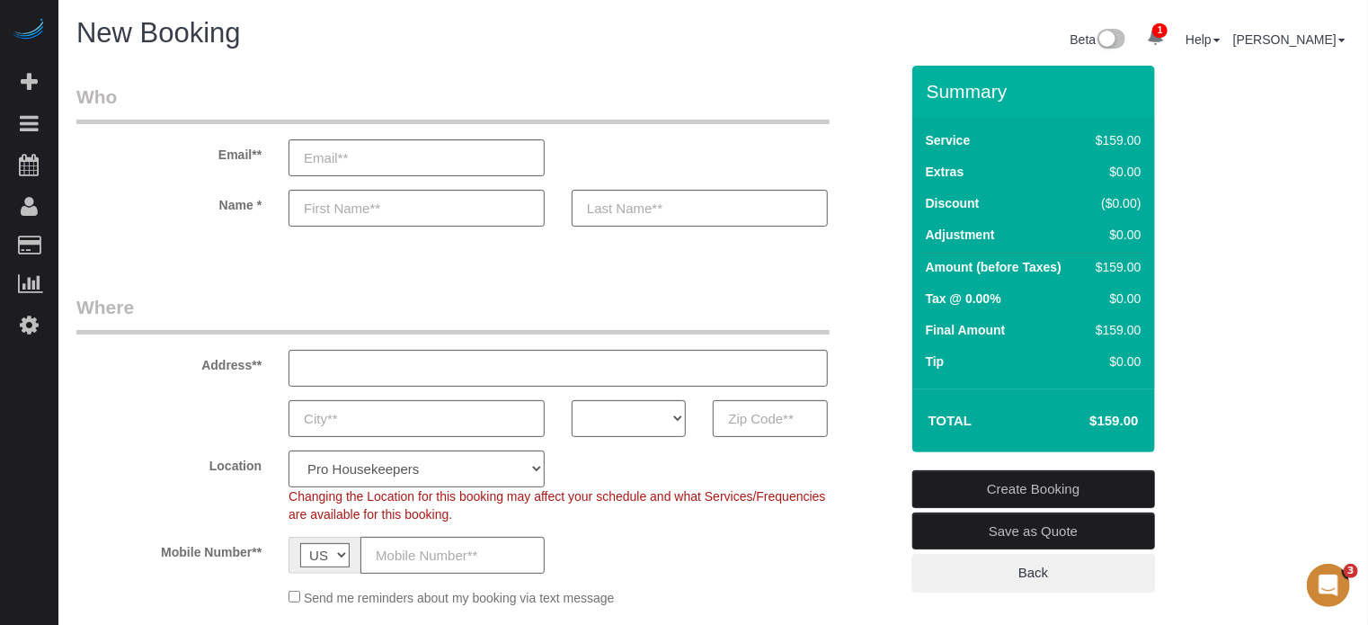
drag, startPoint x: 83, startPoint y: 240, endPoint x: 465, endPoint y: 58, distance: 422.9
click at [83, 240] on link "Customers" at bounding box center [170, 245] width 225 height 36
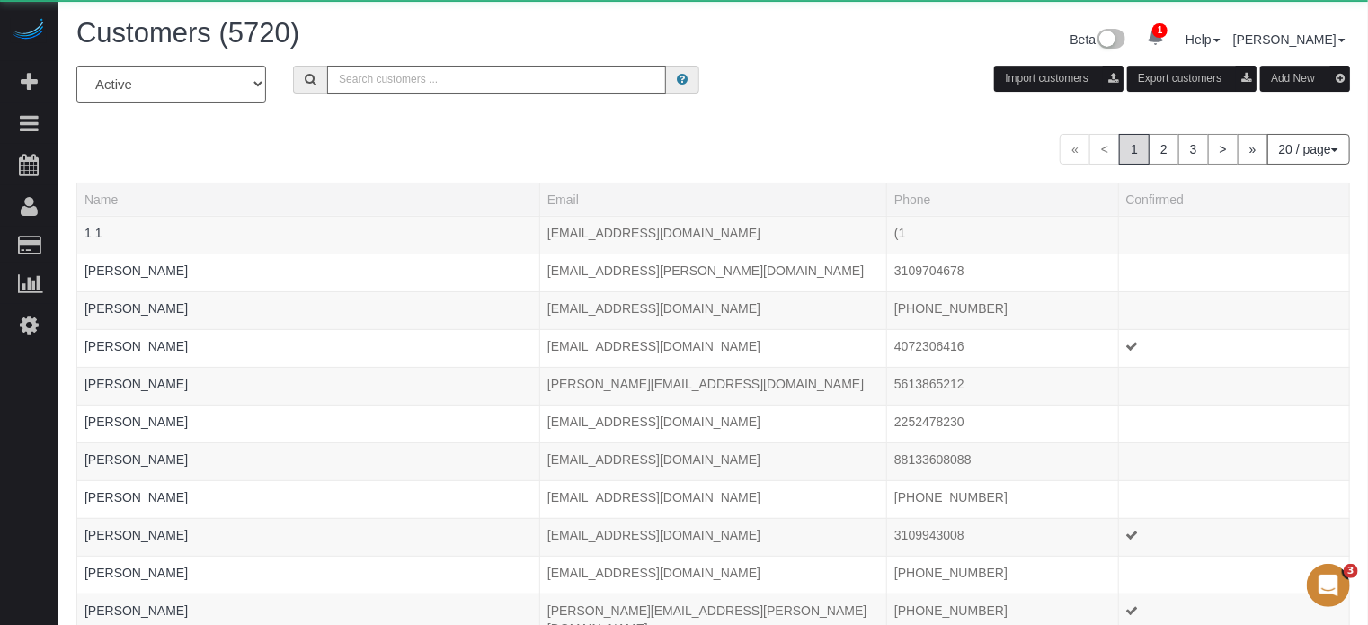
click at [462, 75] on input "text" at bounding box center [496, 80] width 339 height 28
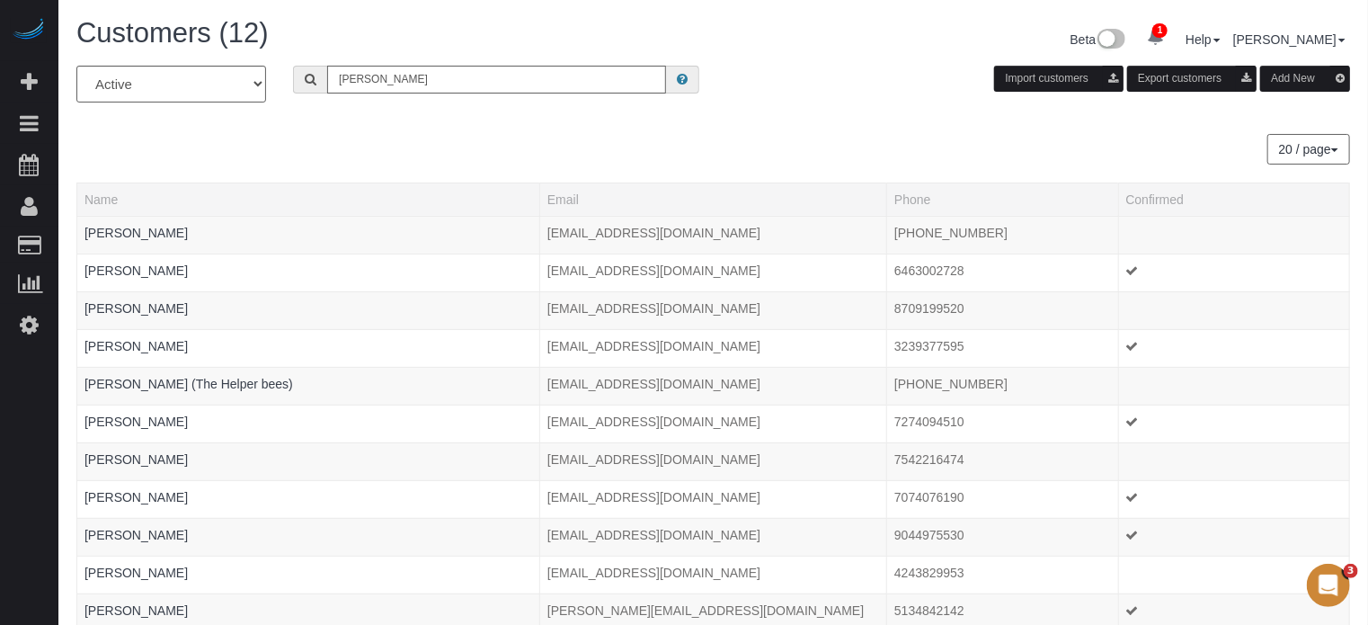
type input "[PERSON_NAME]"
click at [440, 78] on input "[PERSON_NAME]" at bounding box center [496, 80] width 339 height 28
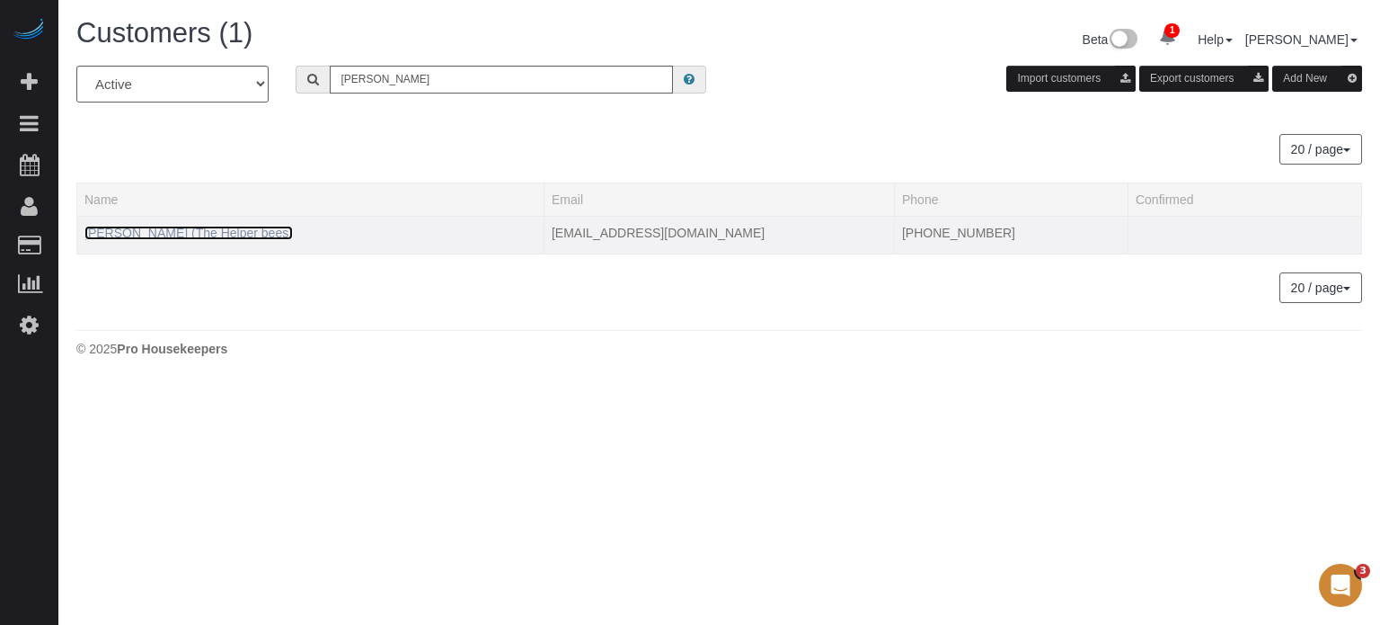
click at [206, 228] on link "[PERSON_NAME] (The Helper bees)" at bounding box center [188, 233] width 208 height 14
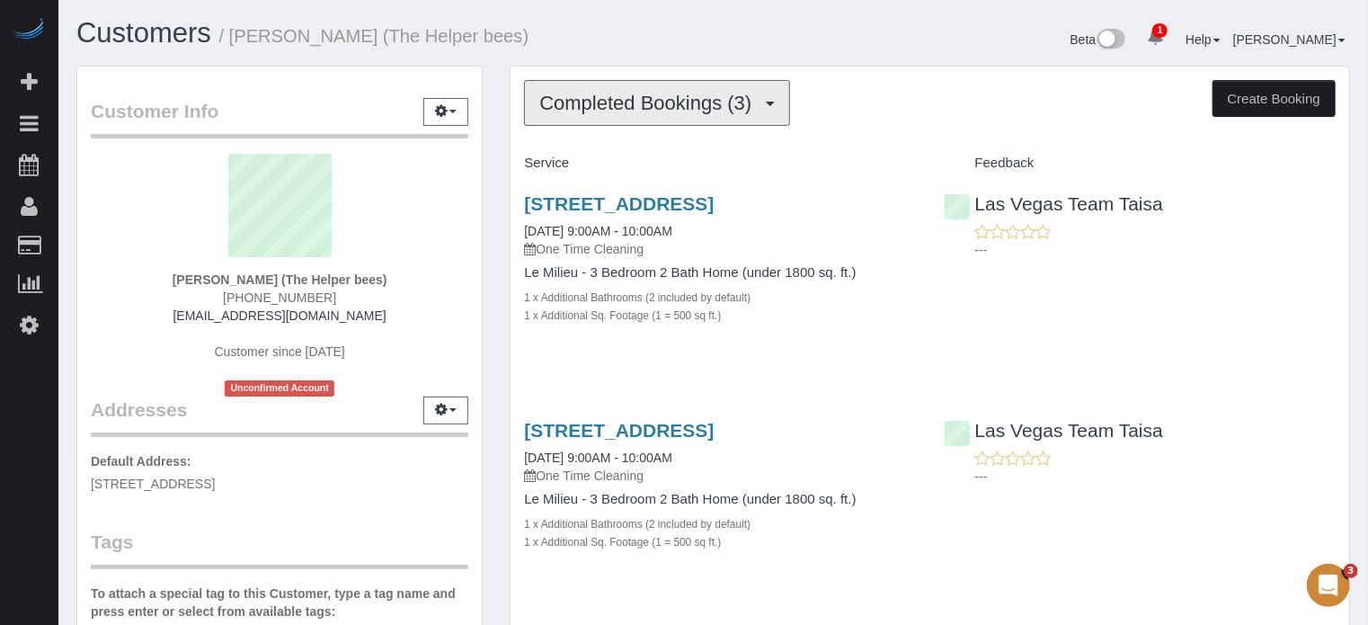
click at [617, 109] on span "Completed Bookings (3)" at bounding box center [649, 103] width 221 height 22
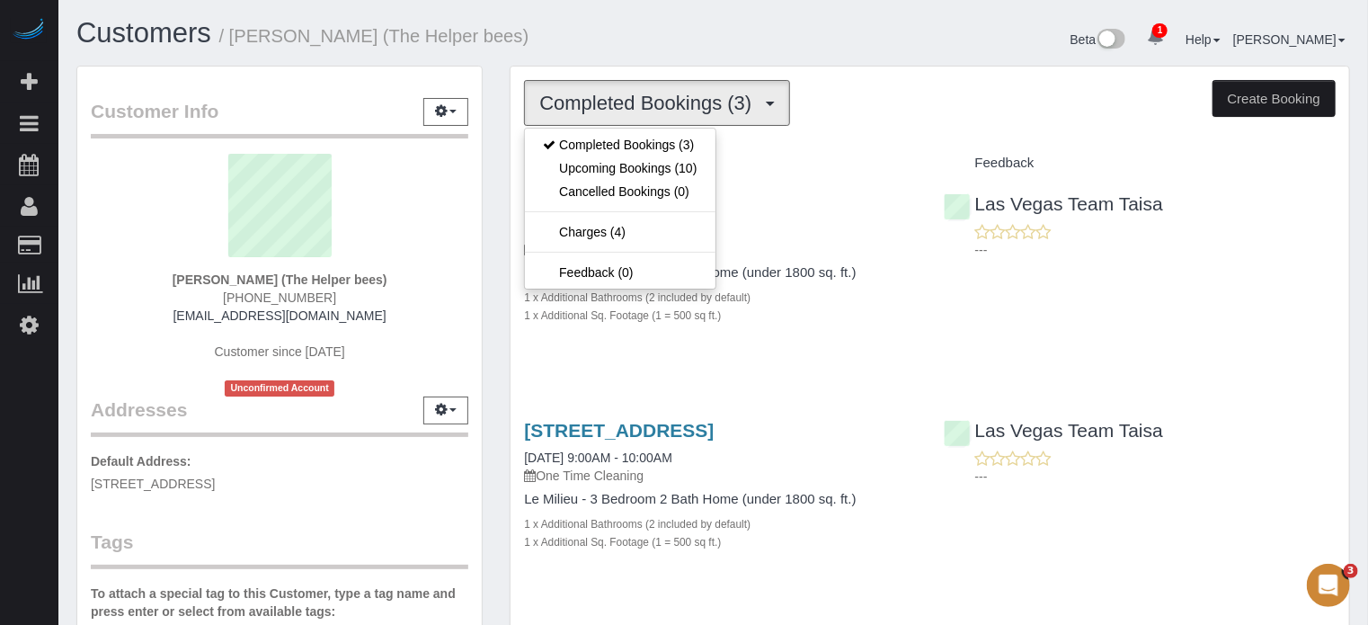
click at [618, 51] on div "Customers / [PERSON_NAME] (The Helper bees)" at bounding box center [388, 37] width 651 height 39
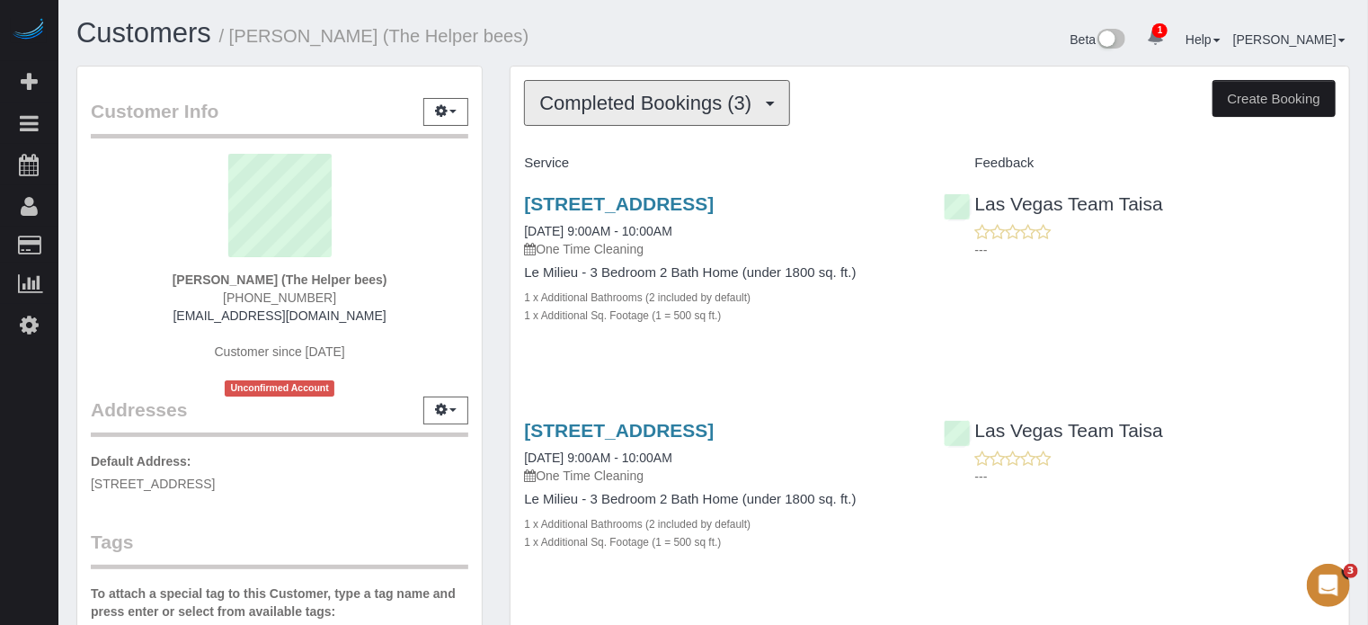
click at [618, 103] on span "Completed Bookings (3)" at bounding box center [649, 103] width 221 height 22
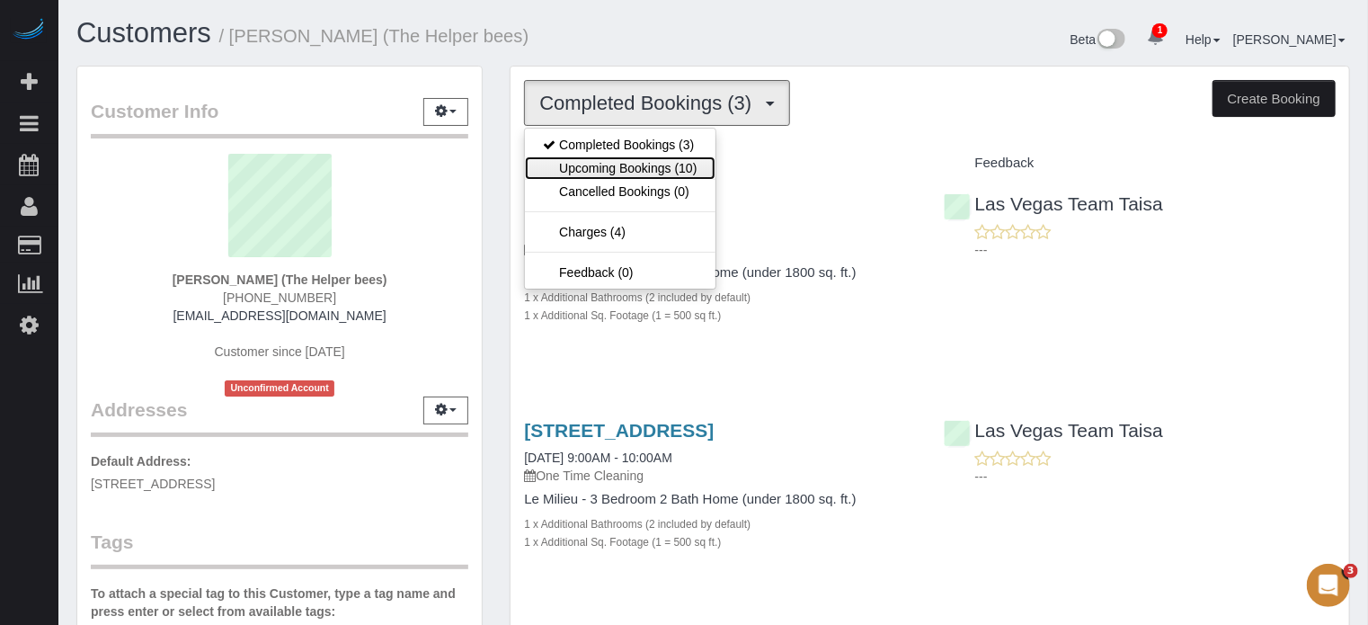
click at [615, 157] on link "Upcoming Bookings (10)" at bounding box center [620, 167] width 190 height 23
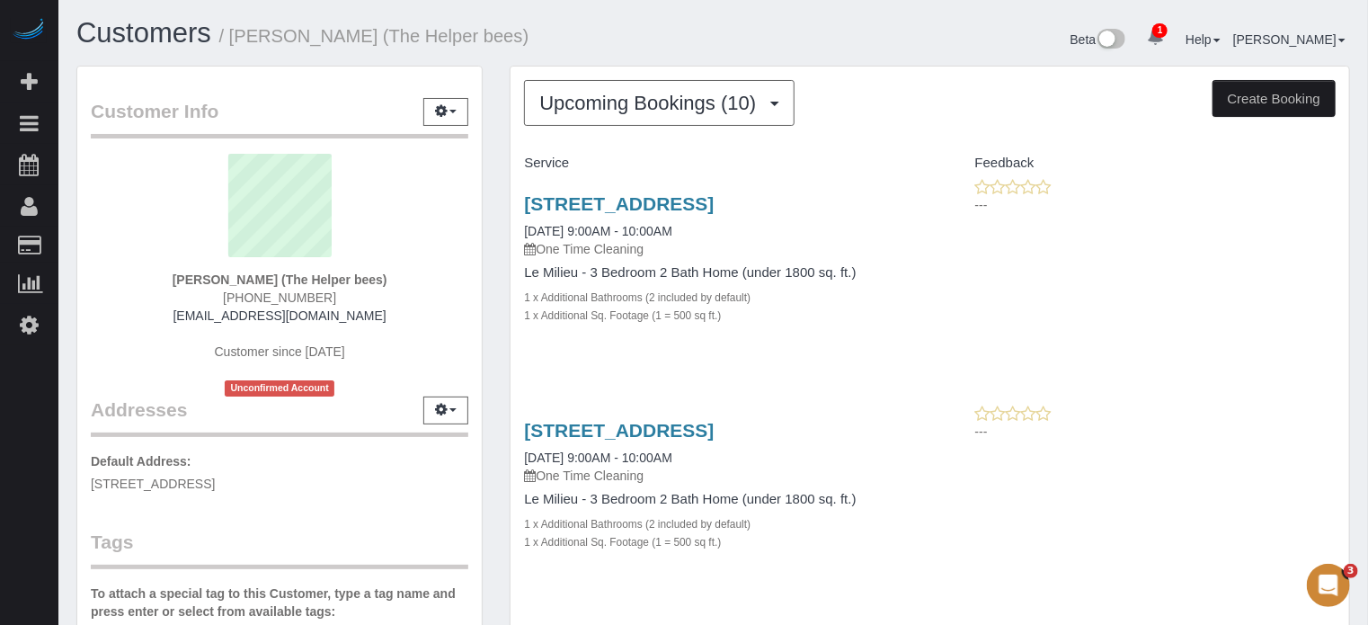
click at [493, 216] on div "Customer Info Edit Contact Info Send Message Email Preferences Special Sales Ta…" at bounding box center [279, 509] width 433 height 887
click at [29, 335] on icon at bounding box center [29, 325] width 19 height 22
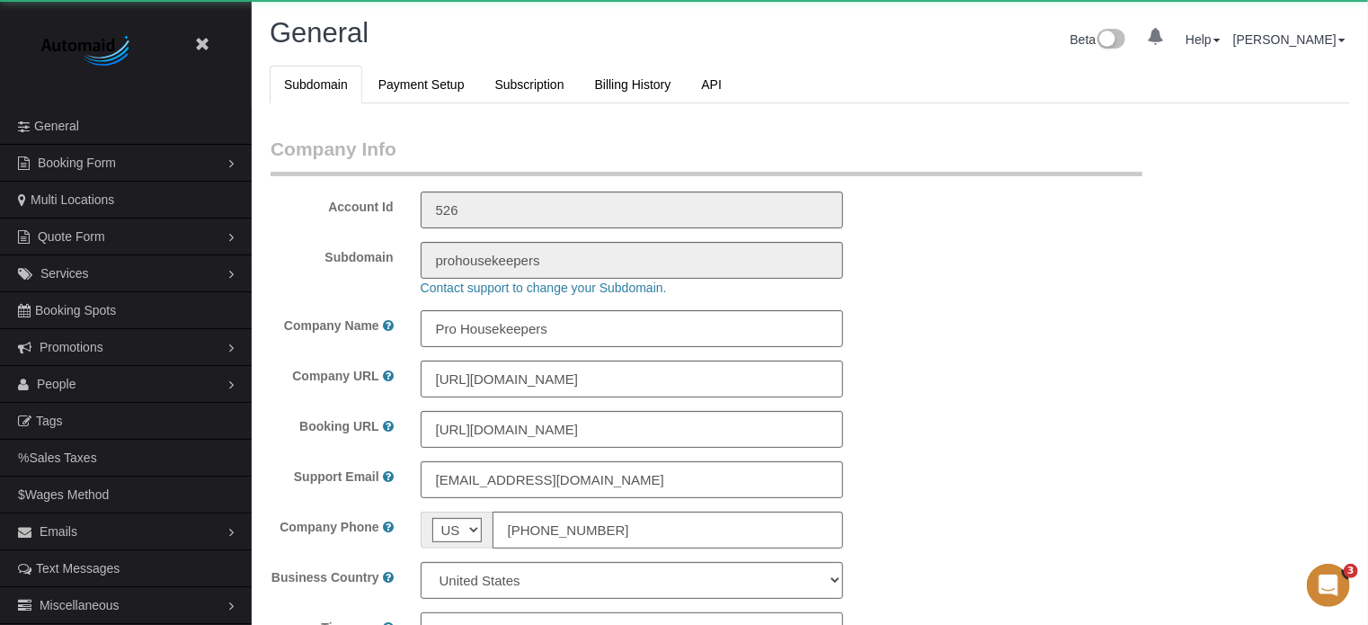
select select "1"
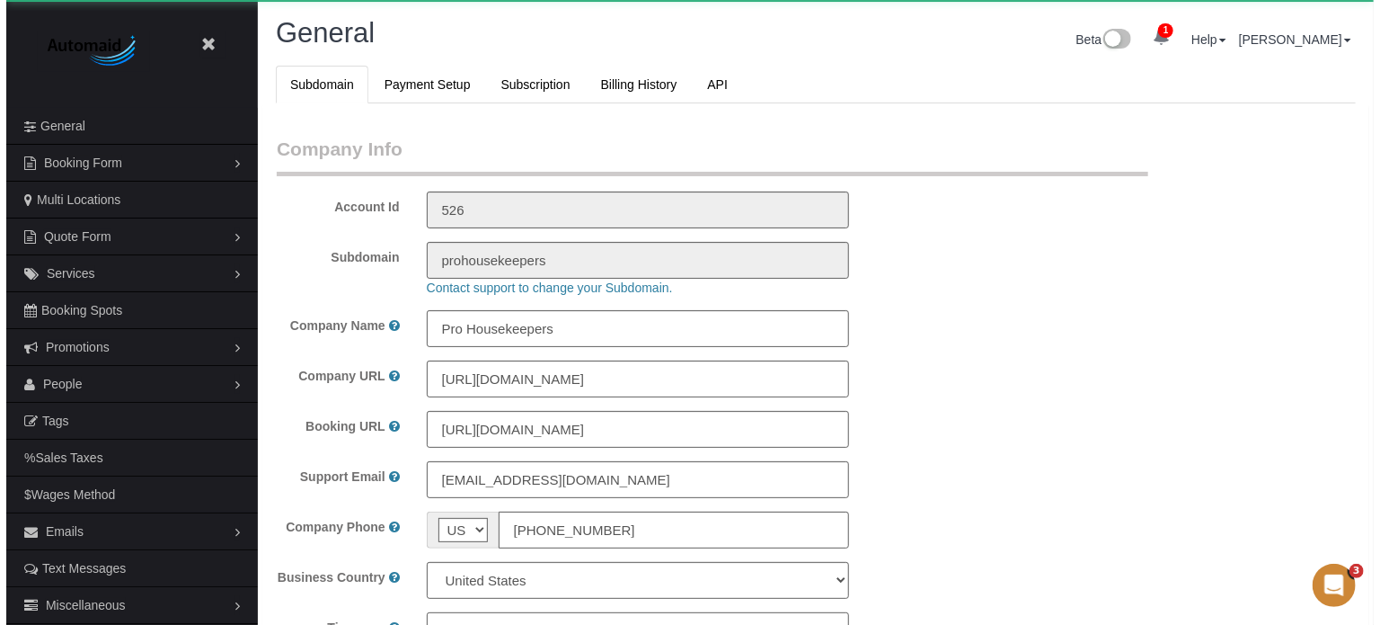
scroll to position [3995, 1368]
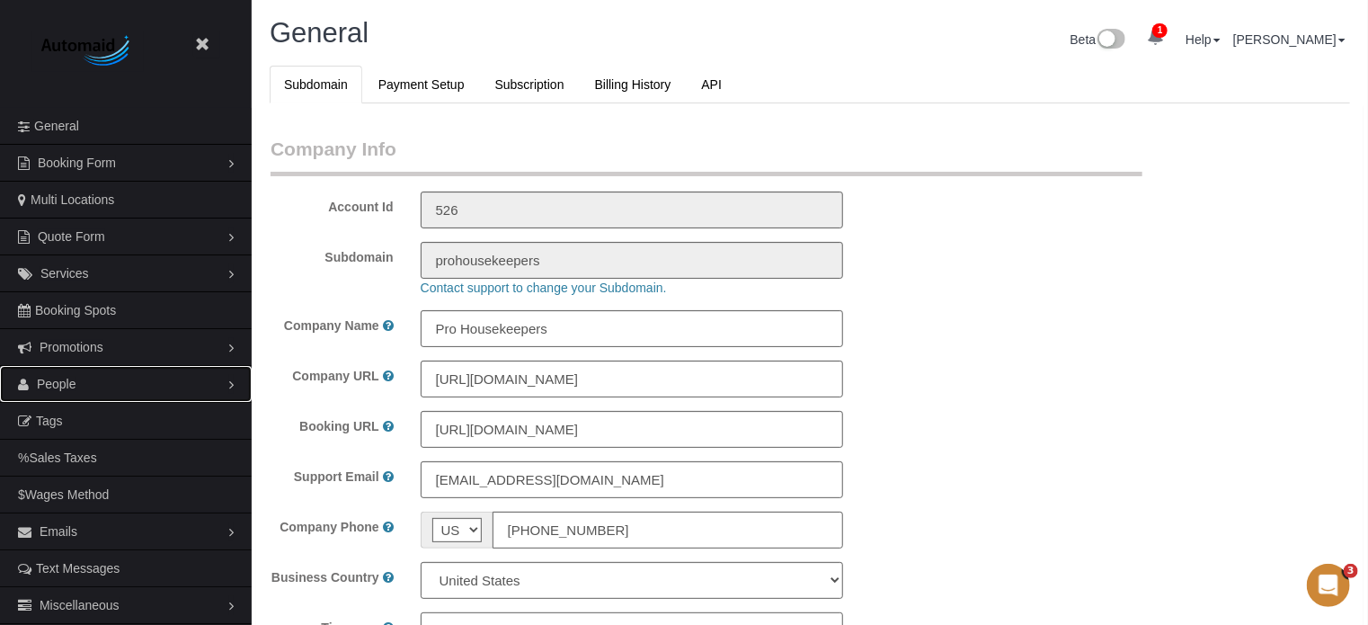
click at [50, 377] on span "People" at bounding box center [57, 384] width 40 height 14
click at [69, 416] on link "Teams" at bounding box center [126, 421] width 252 height 36
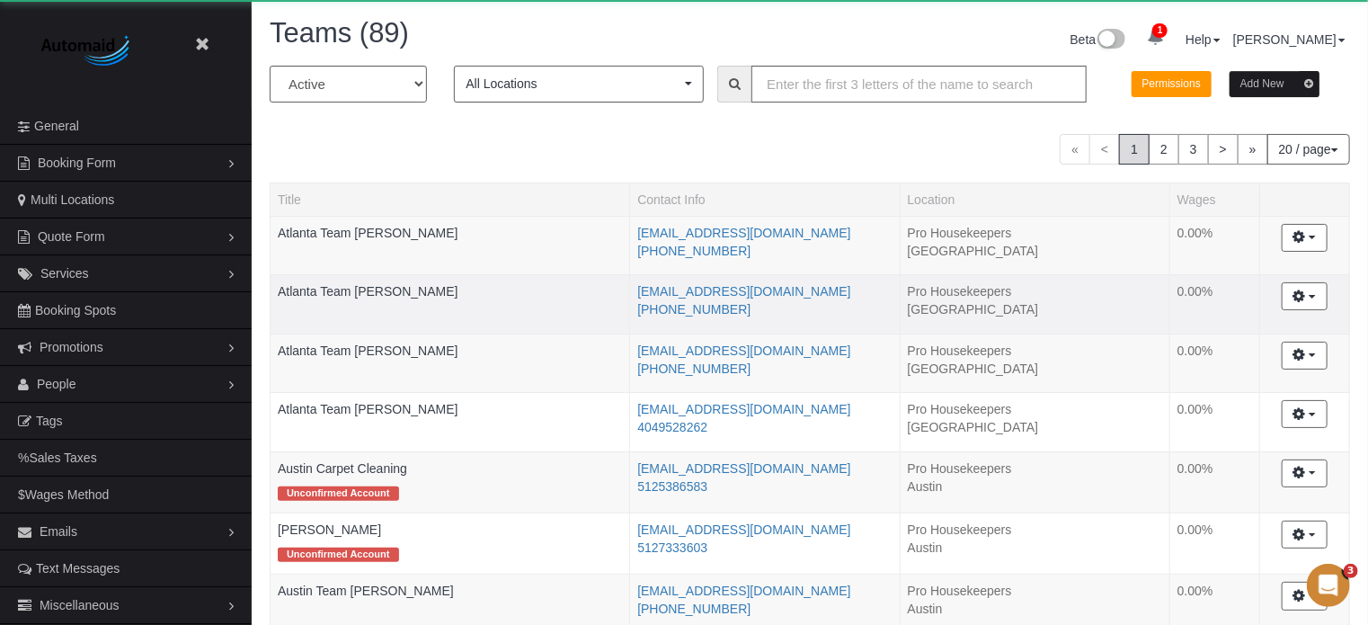
scroll to position [1531, 1368]
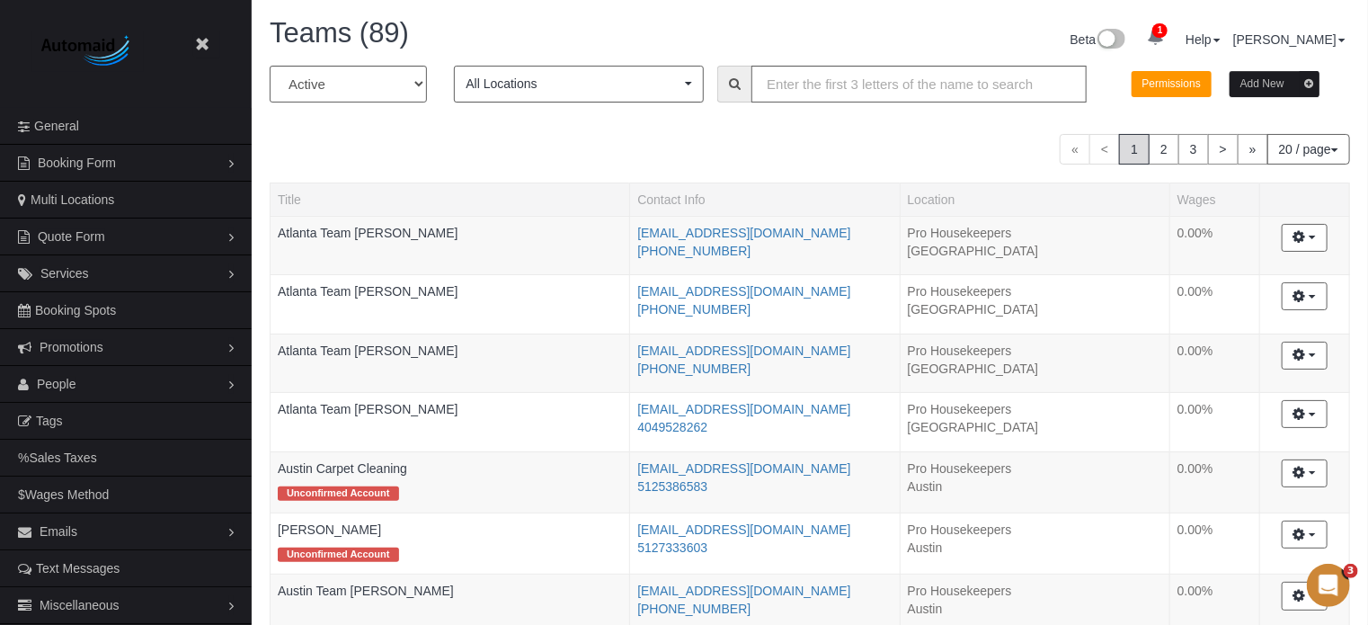
click at [1276, 90] on button "Add New" at bounding box center [1274, 84] width 90 height 26
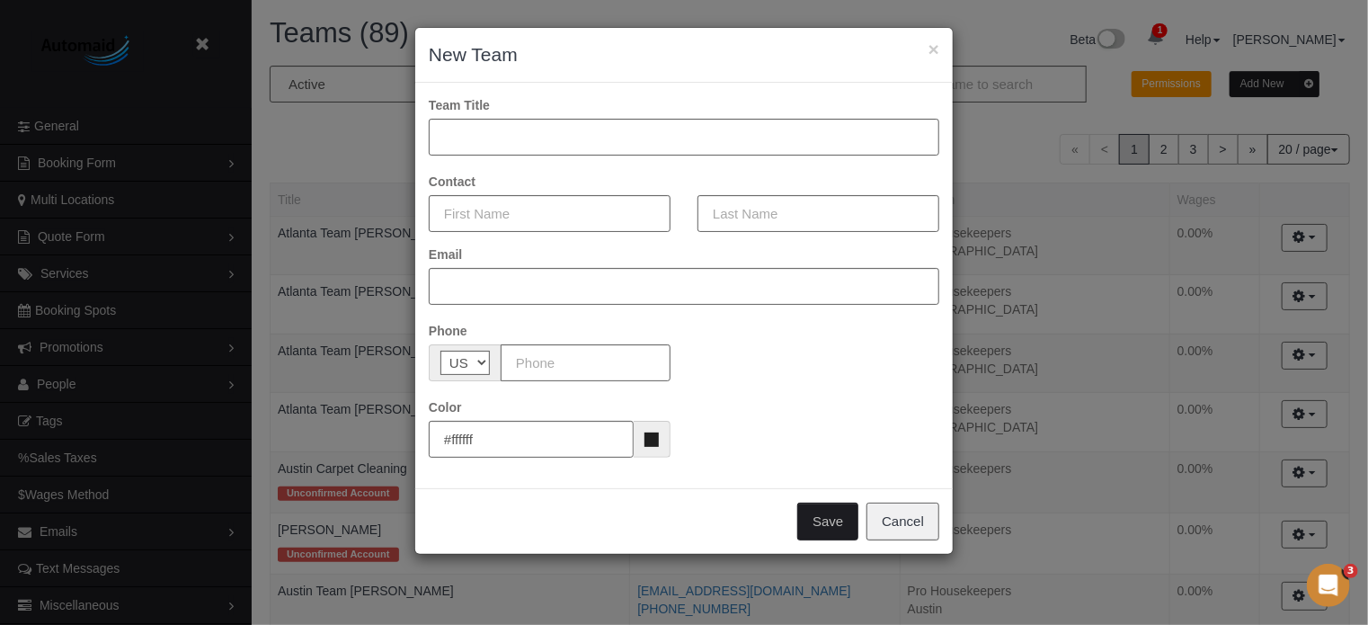
scroll to position [1531, 1380]
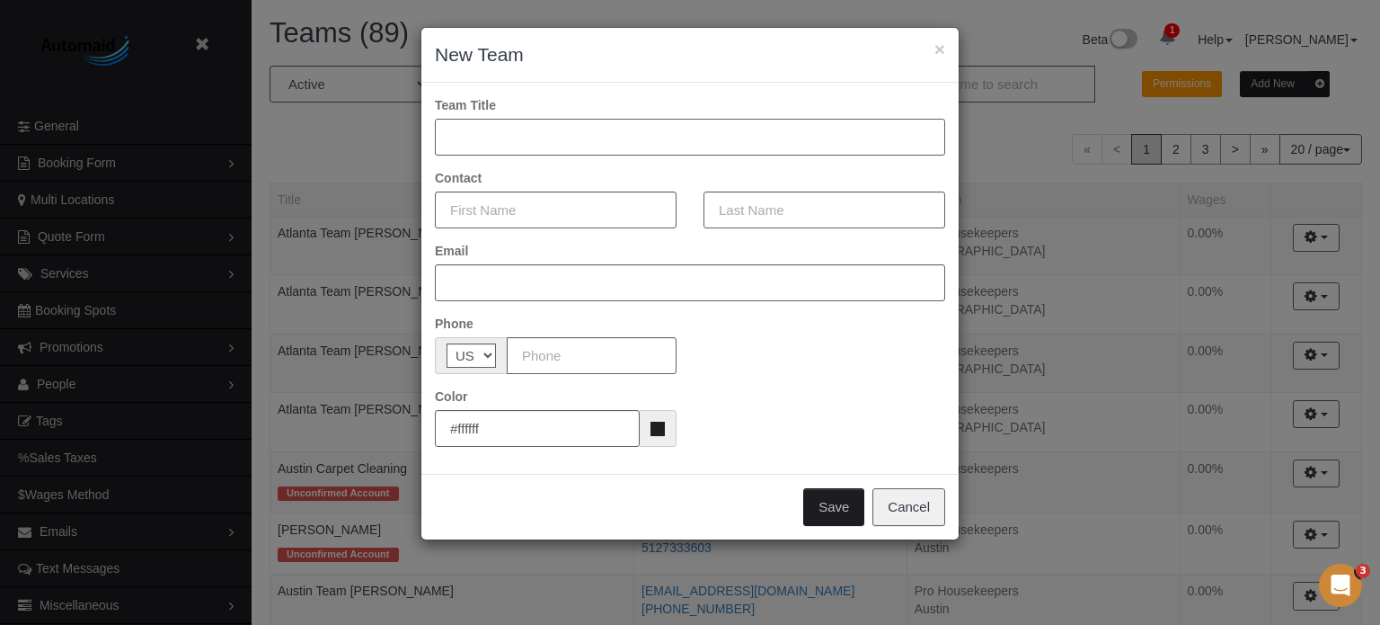
click at [485, 132] on input "text" at bounding box center [690, 137] width 510 height 37
type input "Las Vegas Team Meybol"
click at [569, 288] on input "text" at bounding box center [690, 282] width 510 height 37
paste input "[EMAIL_ADDRESS][DOMAIN_NAME]"
type input "[EMAIL_ADDRESS][DOMAIN_NAME]"
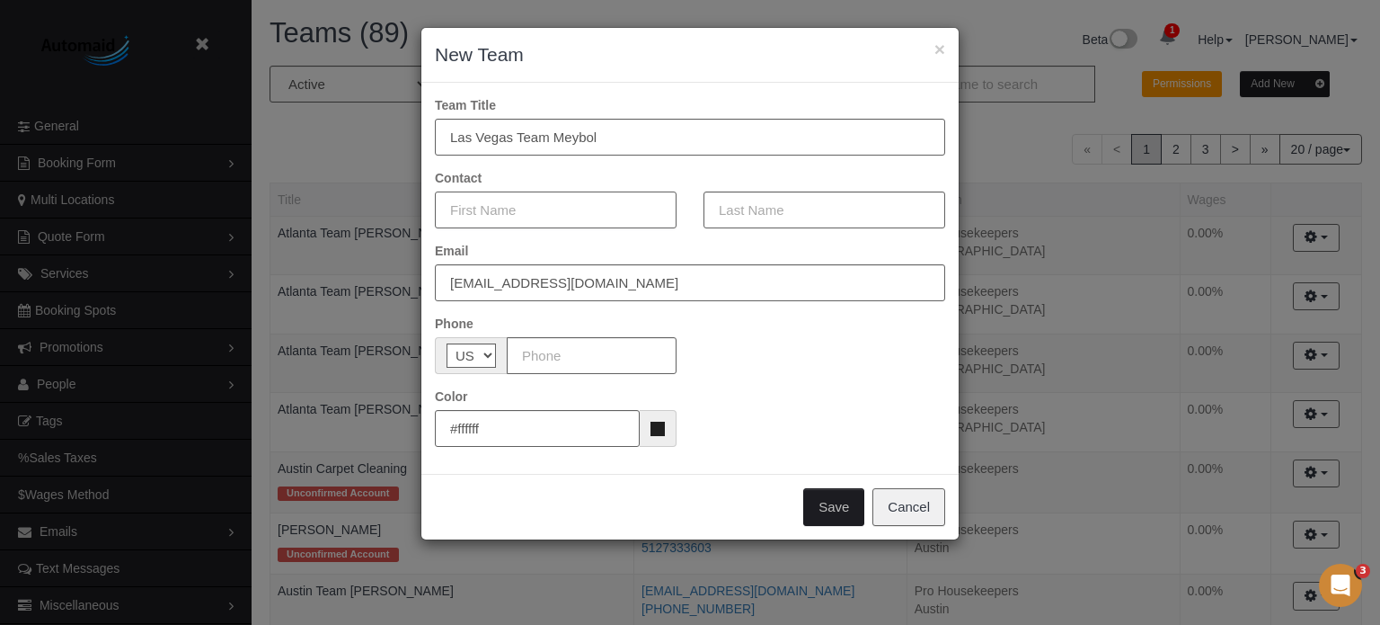
click at [554, 208] on input "text" at bounding box center [556, 209] width 242 height 37
drag, startPoint x: 554, startPoint y: 208, endPoint x: 412, endPoint y: 193, distance: 143.7
click at [412, 193] on div "× New Team Team Title Las Vegas Team Meybol Contact <meybol Email [EMAIL_ADDRES…" at bounding box center [690, 312] width 1380 height 625
type input "<meybol"
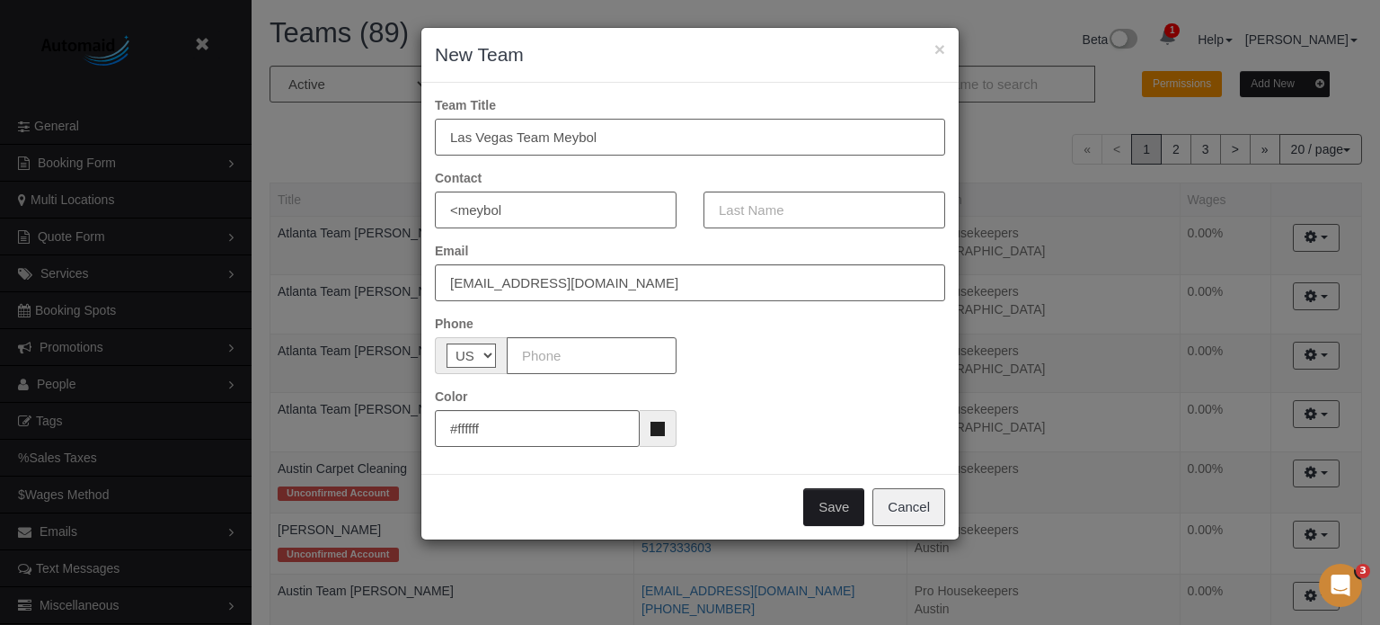
click at [568, 136] on input "Las Vegas Team Meybol" at bounding box center [690, 137] width 510 height 37
drag, startPoint x: 549, startPoint y: 209, endPoint x: 403, endPoint y: 189, distance: 147.9
click at [403, 189] on div "× New Team Team Title Las Vegas Team Contact <meybol Email [EMAIL_ADDRESS][DOMA…" at bounding box center [690, 312] width 1380 height 625
type input "Las Vegas Team Meybol"
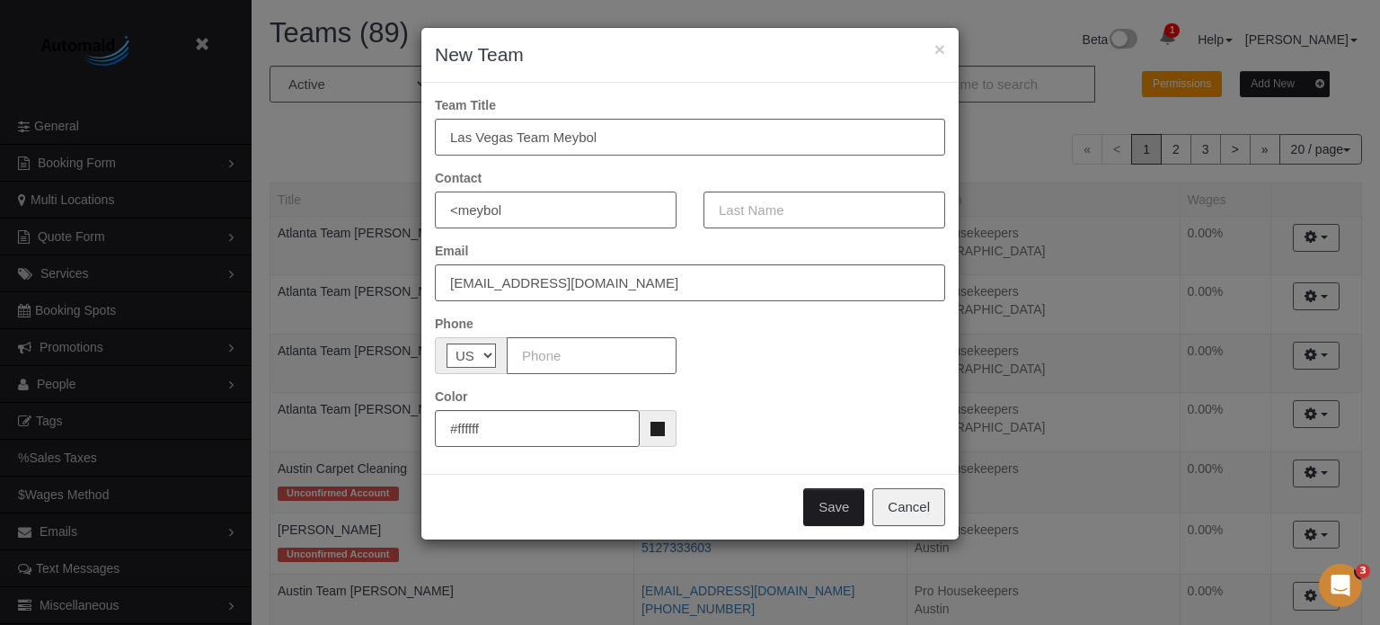
drag, startPoint x: 546, startPoint y: 221, endPoint x: 407, endPoint y: 191, distance: 142.4
click at [407, 191] on div "× New Team Team Title Las Vegas Team Meybol Contact <meybol Email [EMAIL_ADDRES…" at bounding box center [690, 312] width 1380 height 625
paste input "M"
type input "Meybol"
click at [740, 222] on input "text" at bounding box center [825, 209] width 242 height 37
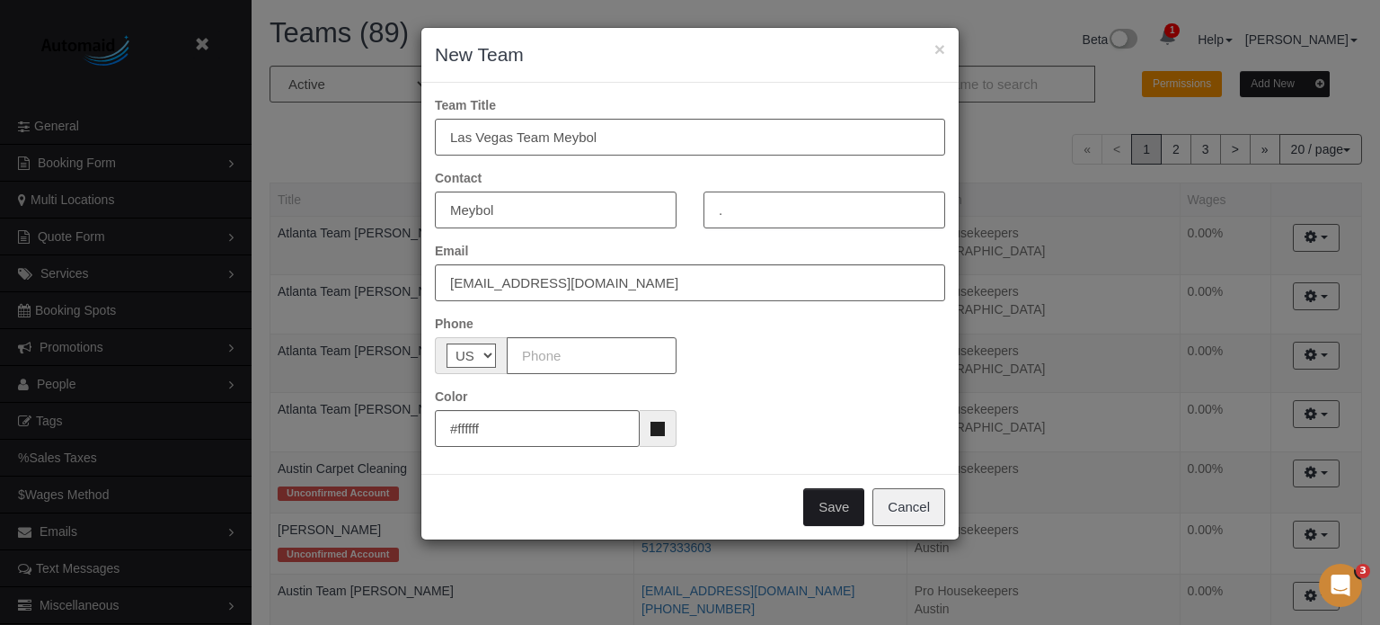
type input "."
click at [706, 380] on form "Team Title Las Vegas Team Meybol Contact Meybol . Email [EMAIL_ADDRESS][DOMAIN_…" at bounding box center [690, 271] width 510 height 350
click at [561, 345] on input "text" at bounding box center [592, 355] width 170 height 37
paste input "[PHONE_NUMBER]"
type input "[PHONE_NUMBER]"
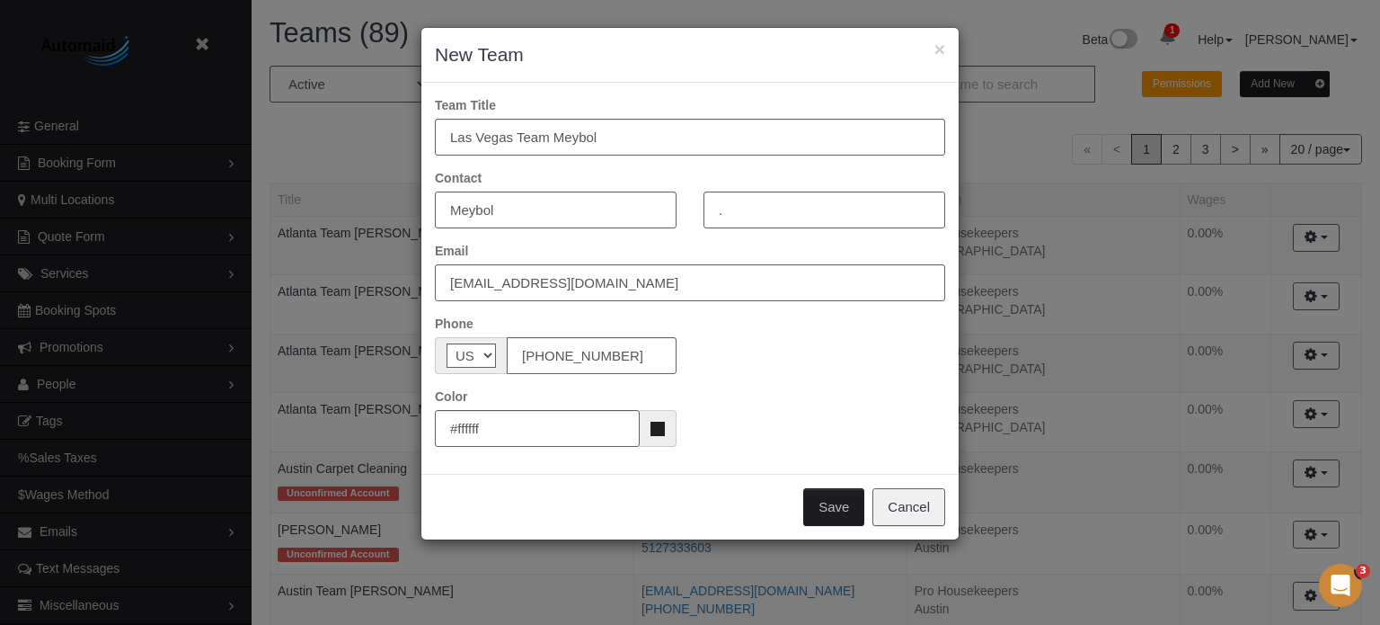
click at [830, 497] on button "Save" at bounding box center [833, 507] width 61 height 38
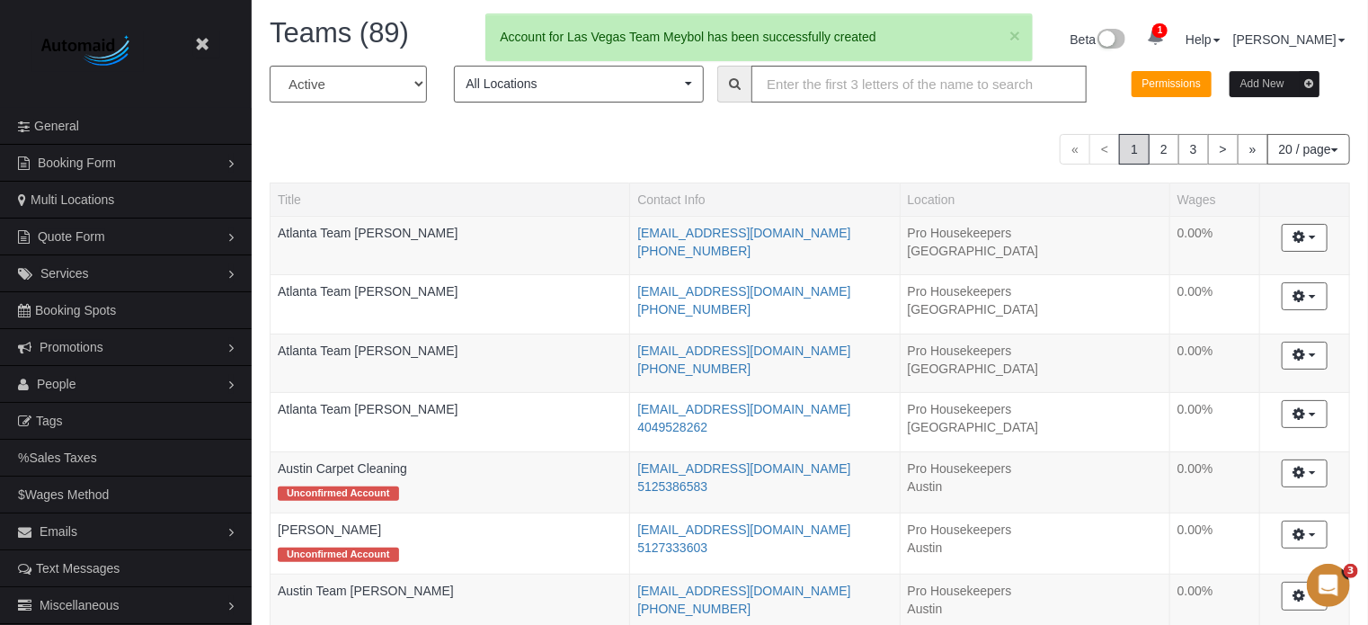
scroll to position [88330, 88494]
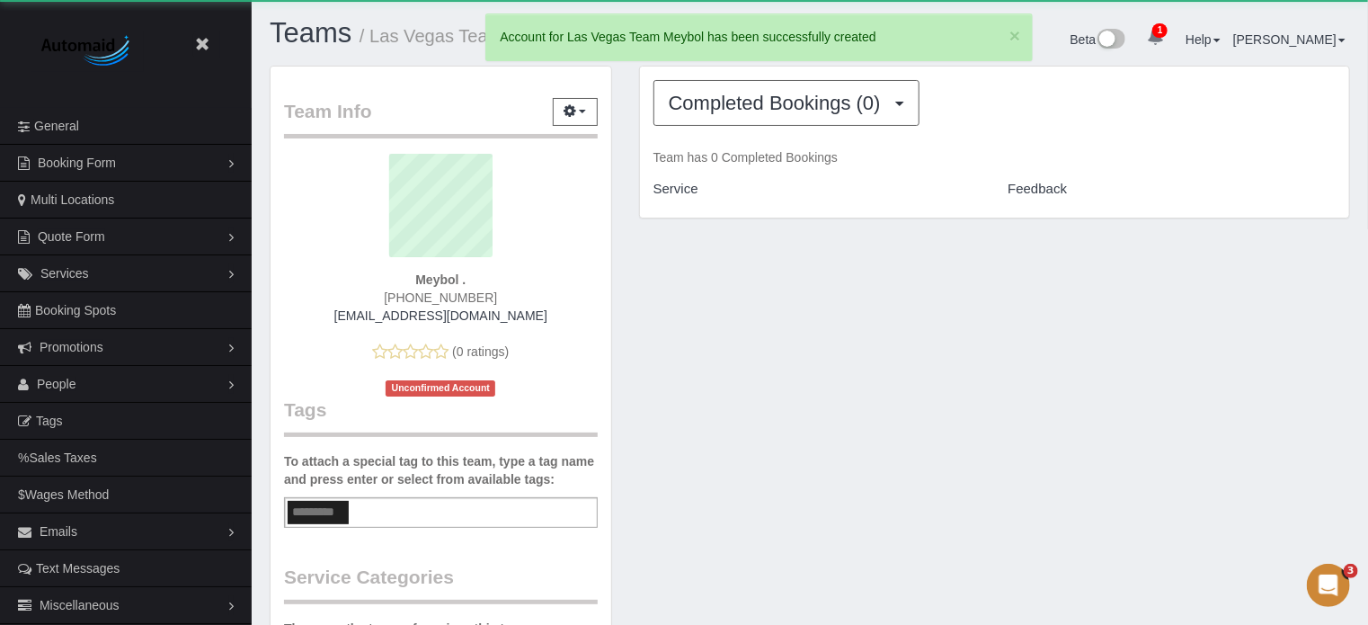
scroll to position [88680, 88494]
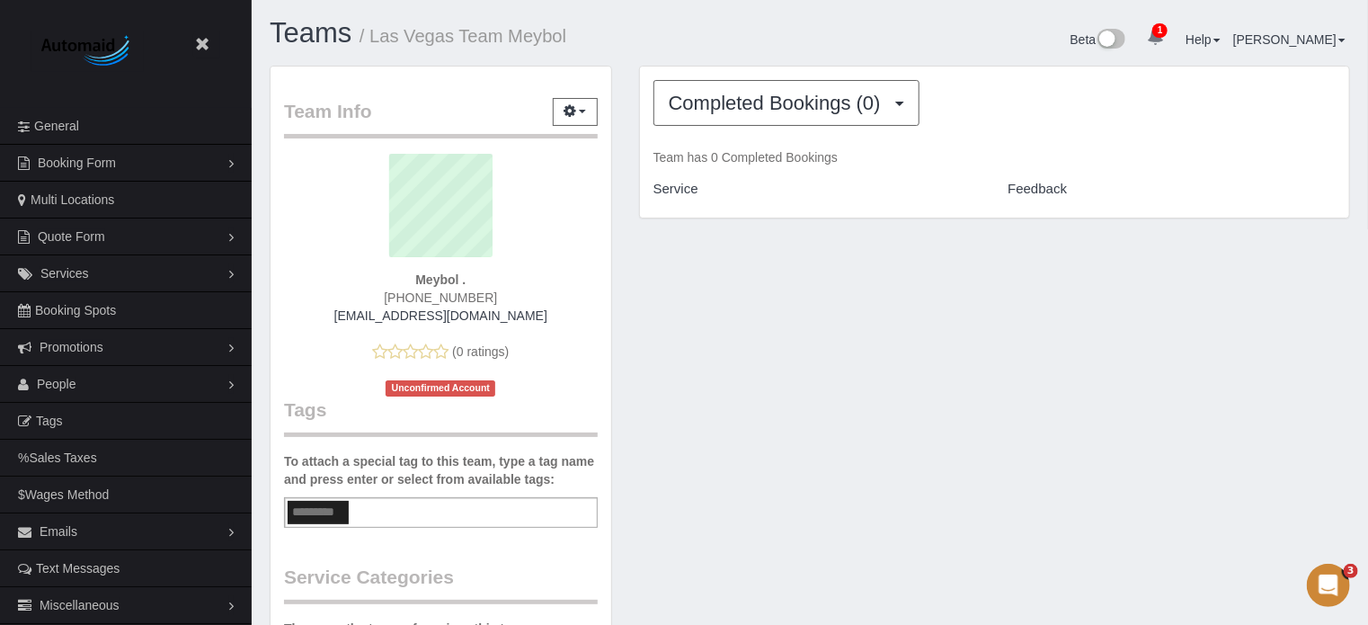
drag, startPoint x: 490, startPoint y: 295, endPoint x: 380, endPoint y: 293, distance: 109.6
click at [380, 293] on div "[PHONE_NUMBER]" at bounding box center [440, 297] width 287 height 18
copy span "[PHONE_NUMBER]"
